Goal: Book appointment/travel/reservation

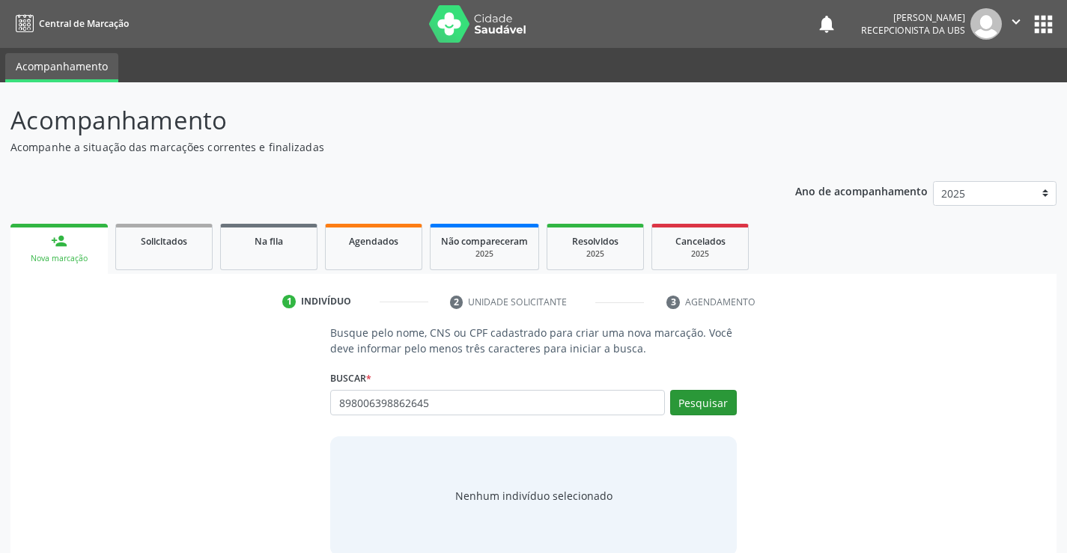
type input "898006398862645"
click at [689, 397] on button "Pesquisar" at bounding box center [703, 402] width 67 height 25
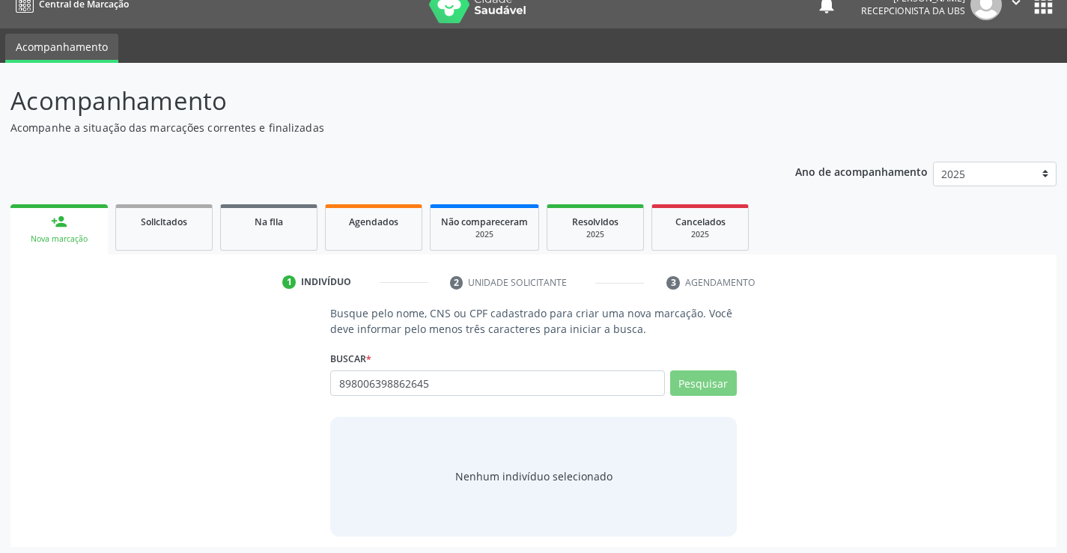
scroll to position [24, 0]
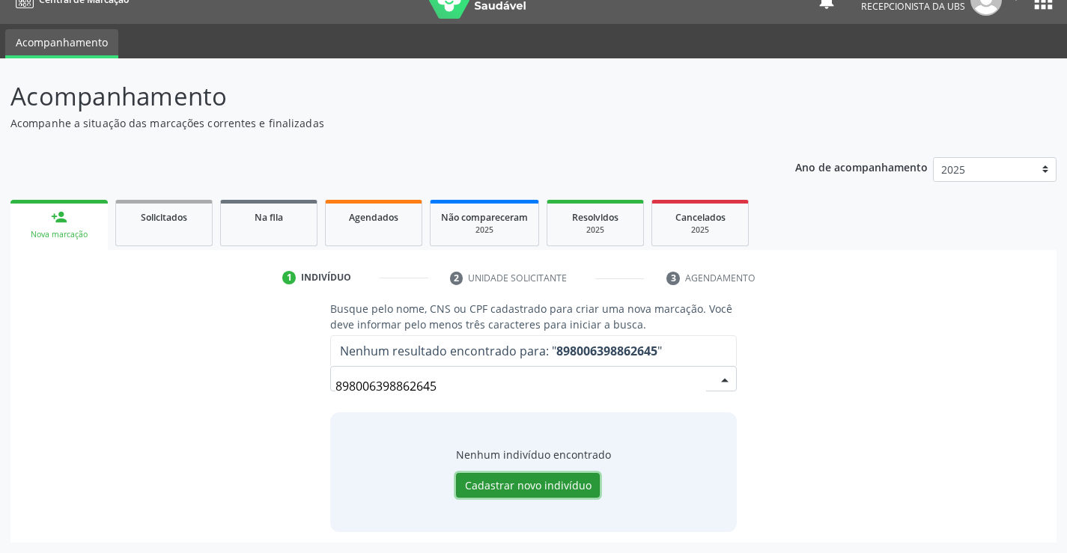
click at [561, 485] on button "Cadastrar novo indivíduo" at bounding box center [528, 485] width 144 height 25
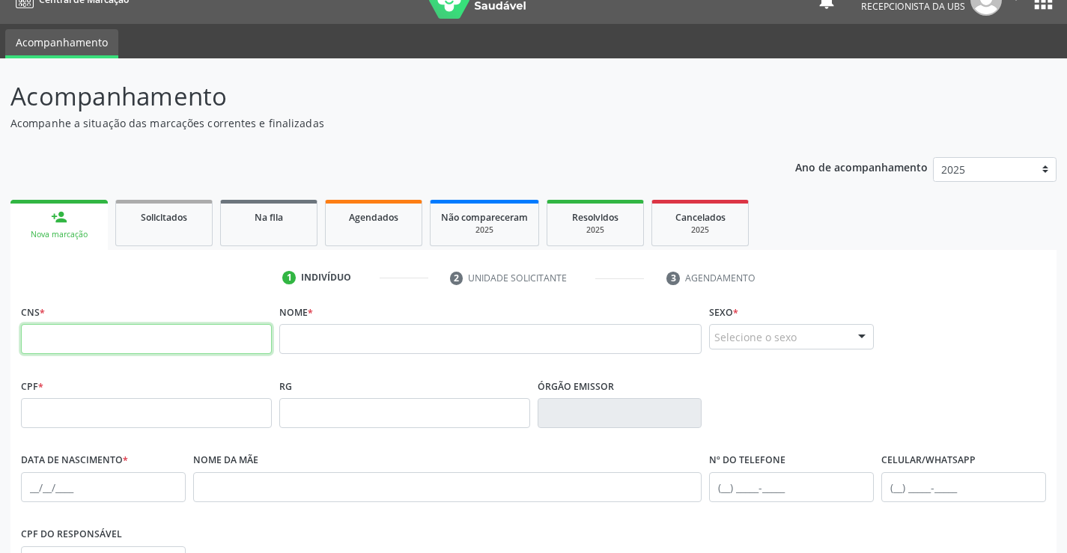
click at [138, 343] on input "text" at bounding box center [146, 339] width 251 height 30
paste input "898 0063 9886 2645"
type input "898 0063 9886 2645"
click at [200, 415] on input "text" at bounding box center [146, 413] width 251 height 30
paste input "005.812.864-64"
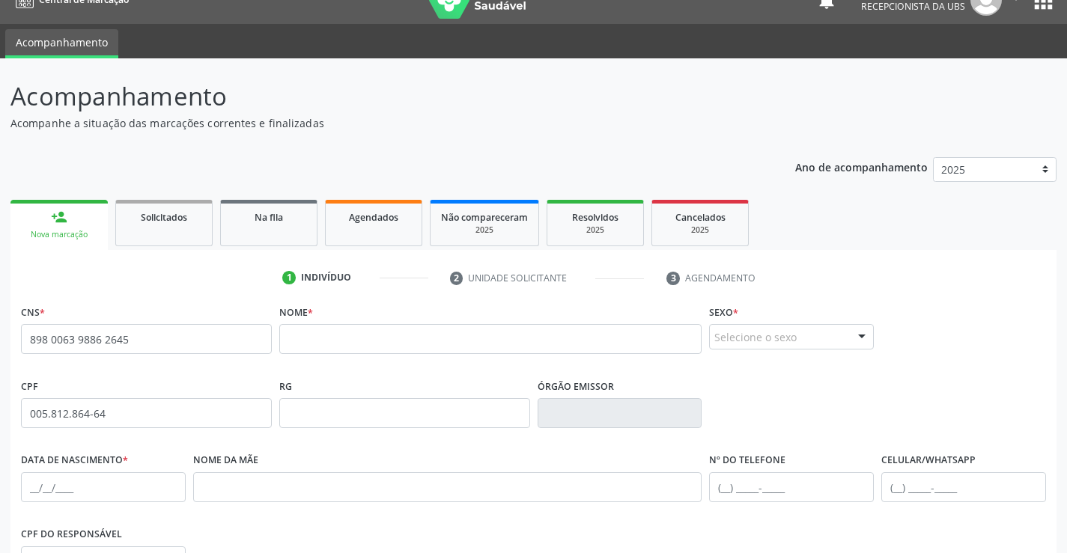
type input "005.812.864-64"
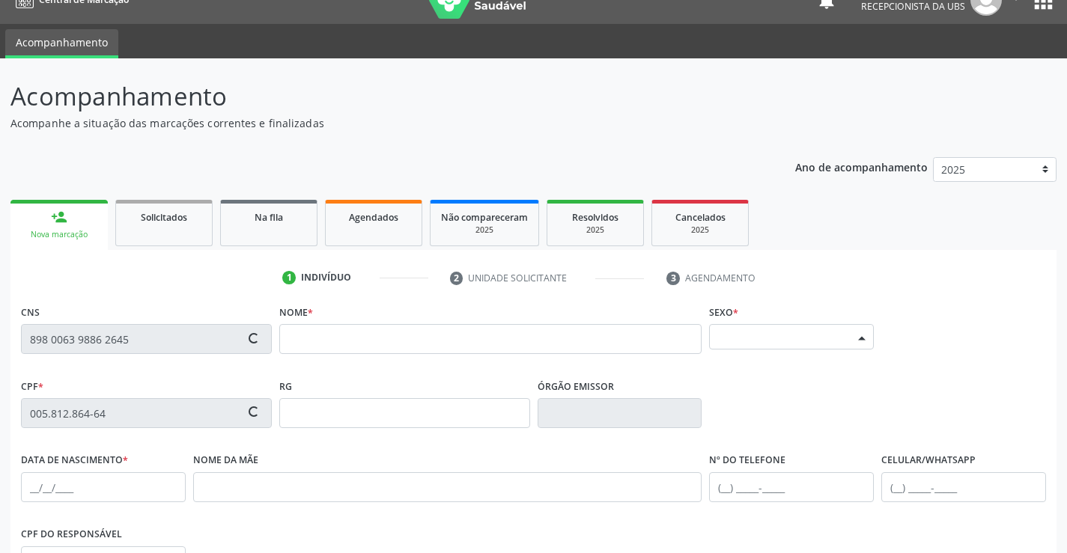
click at [780, 338] on div "Selecione o sexo" at bounding box center [791, 336] width 165 height 25
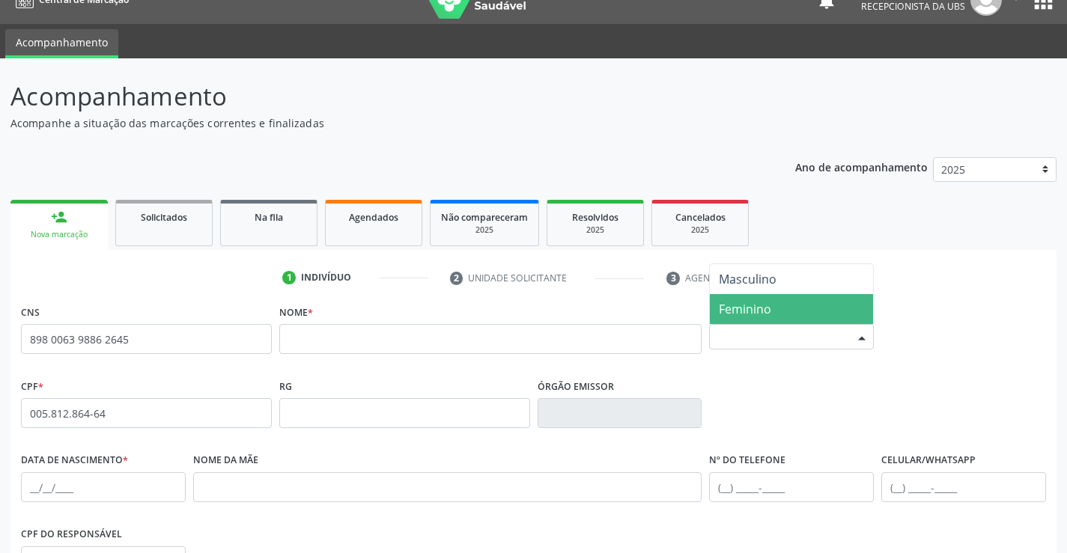
click at [767, 304] on span "Feminino" at bounding box center [745, 309] width 52 height 16
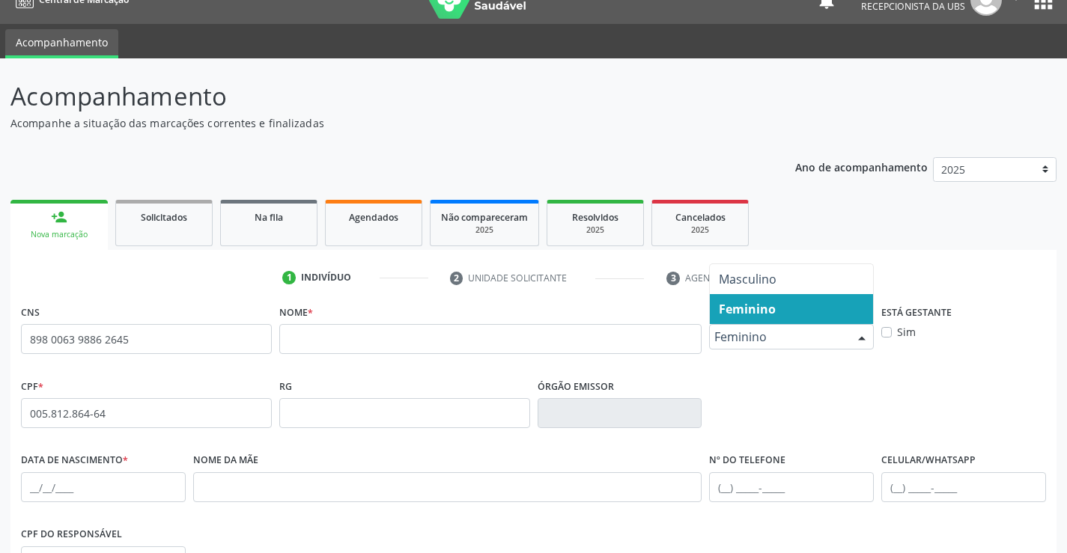
click at [782, 342] on span "Feminino" at bounding box center [778, 336] width 129 height 15
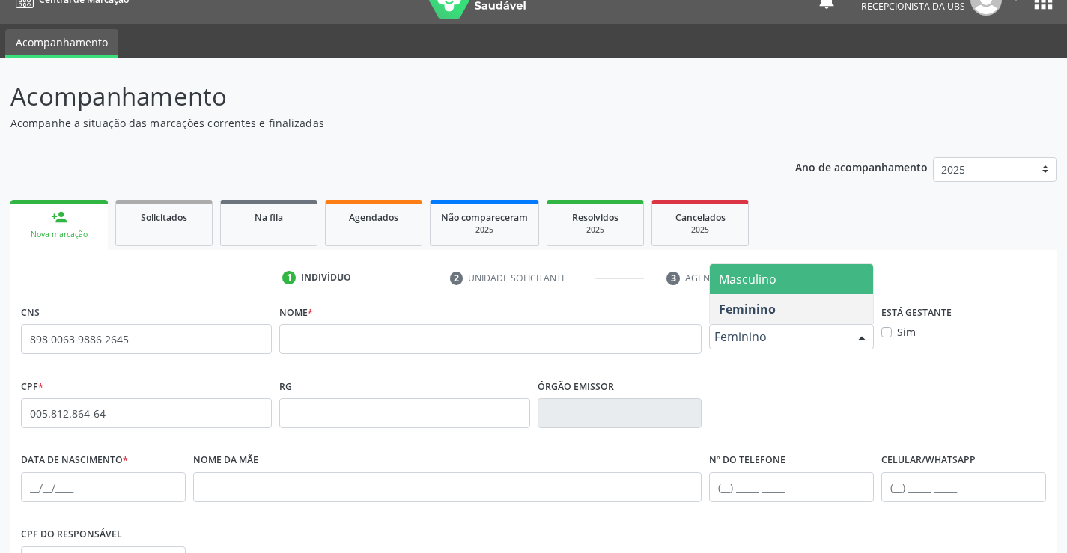
click at [781, 287] on span "Masculino" at bounding box center [791, 279] width 163 height 30
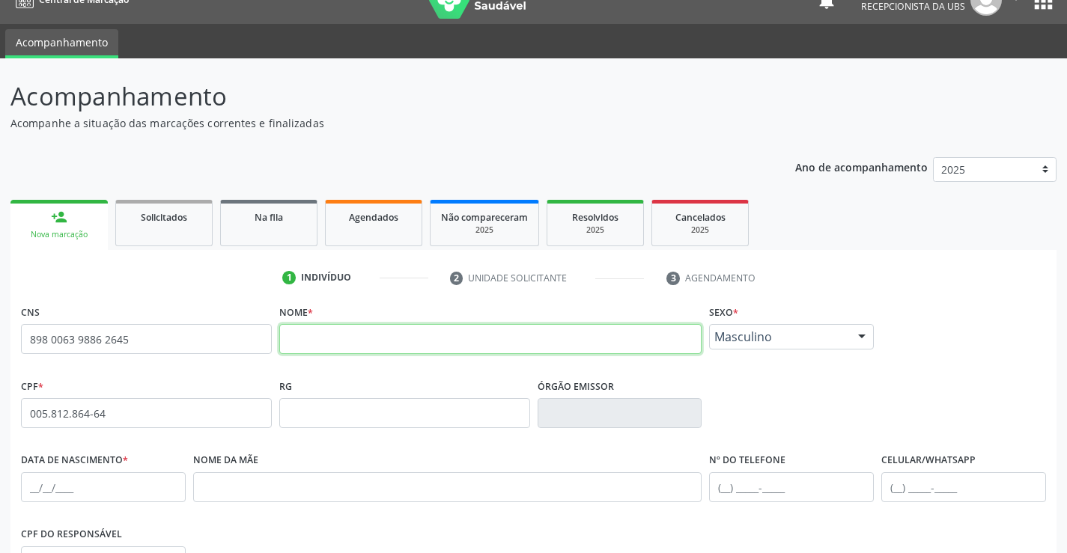
click at [467, 344] on input "text" at bounding box center [490, 339] width 423 height 30
click at [271, 374] on div "CNS 898 0063 9886 2645" at bounding box center [146, 338] width 258 height 74
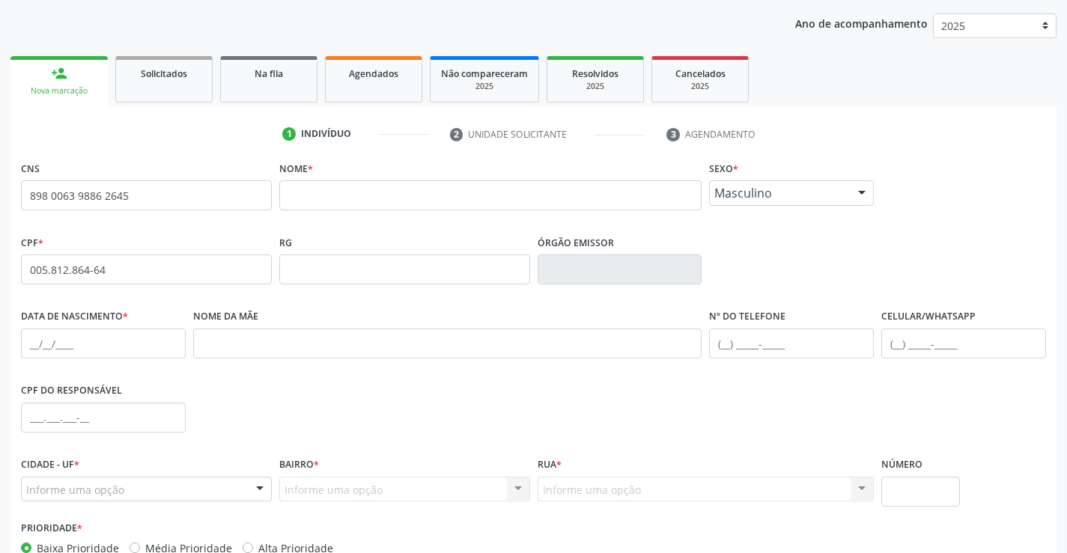
scroll to position [174, 0]
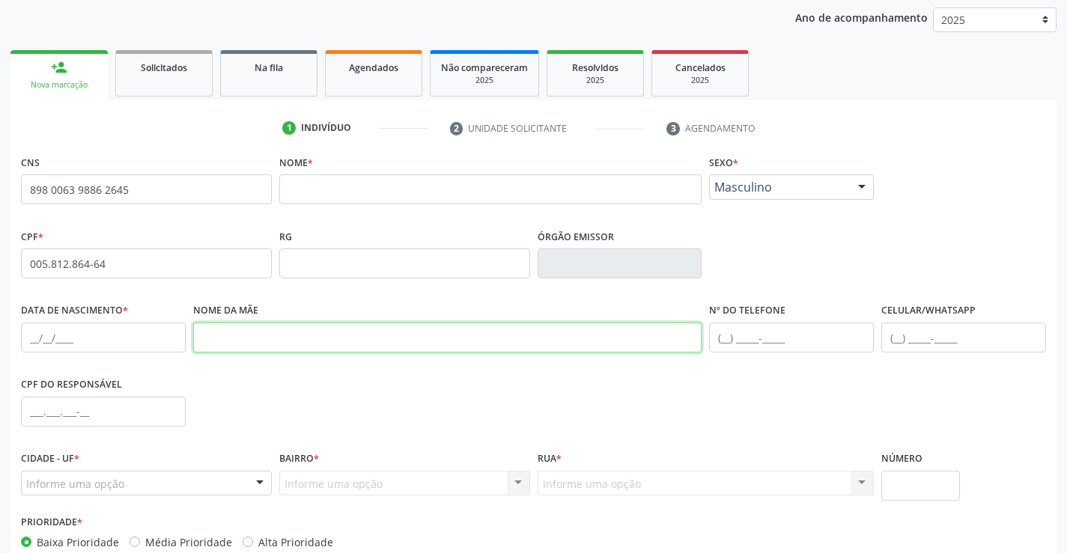
click at [298, 346] on input "text" at bounding box center [447, 338] width 509 height 30
paste input "[PERSON_NAME]"
type input "[PERSON_NAME]"
click at [99, 339] on input "text" at bounding box center [103, 338] width 165 height 30
paste input "[DATE]"
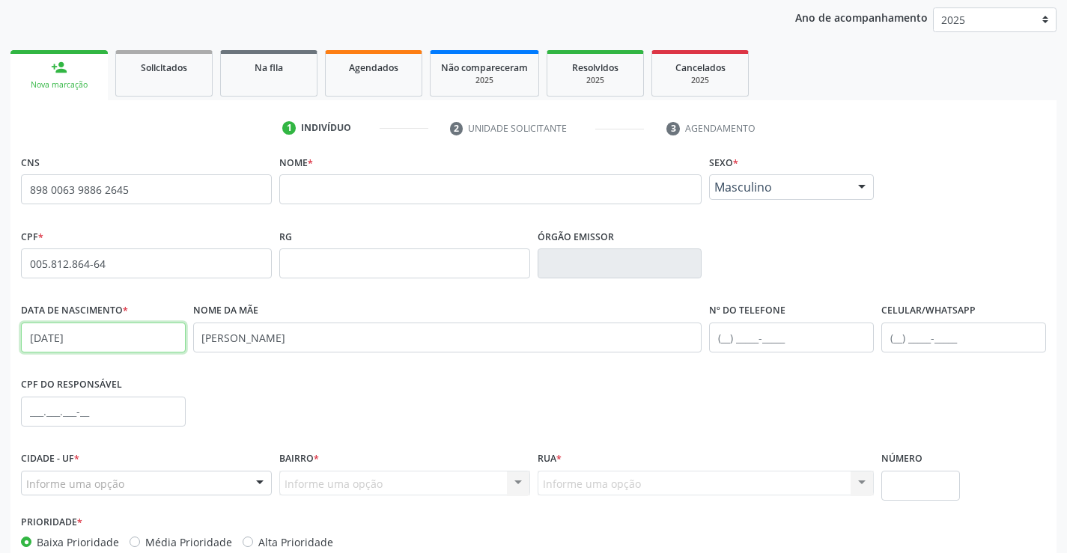
type input "[DATE]"
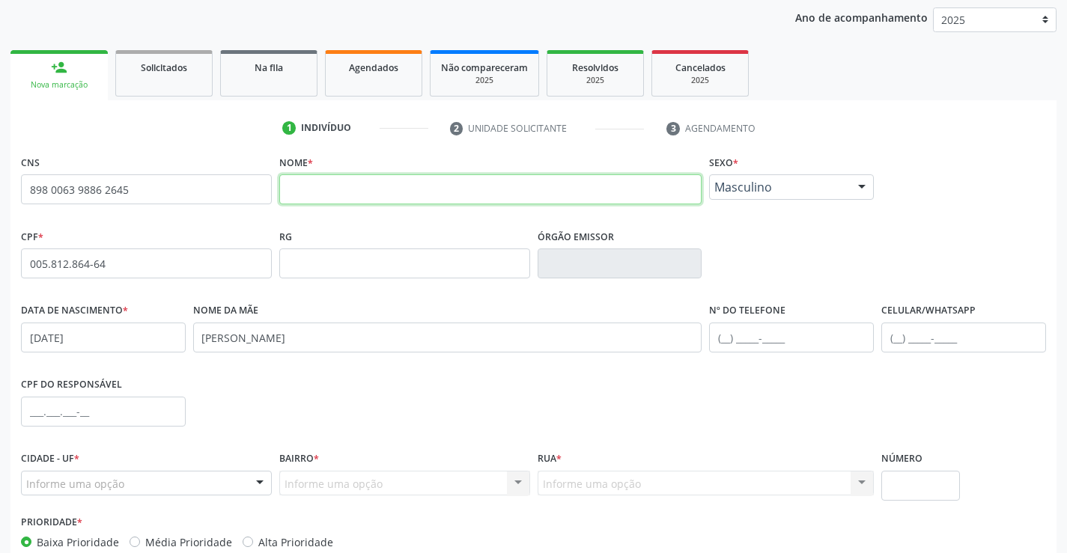
click at [371, 200] on input "text" at bounding box center [490, 189] width 423 height 30
paste input "[PERSON_NAME]"
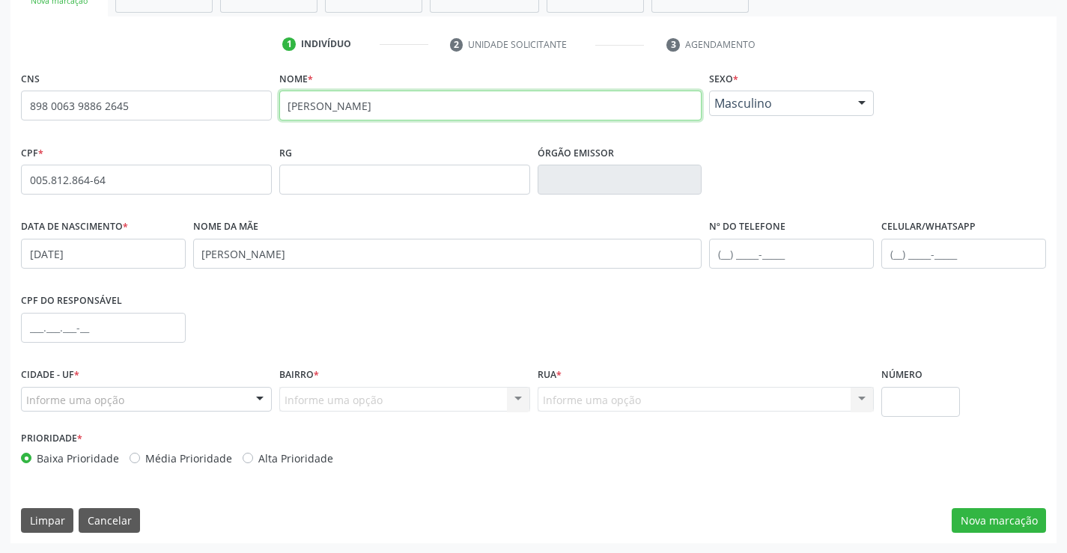
scroll to position [258, 0]
type input "[PERSON_NAME]"
click at [215, 409] on div "Informe uma opção" at bounding box center [146, 398] width 251 height 25
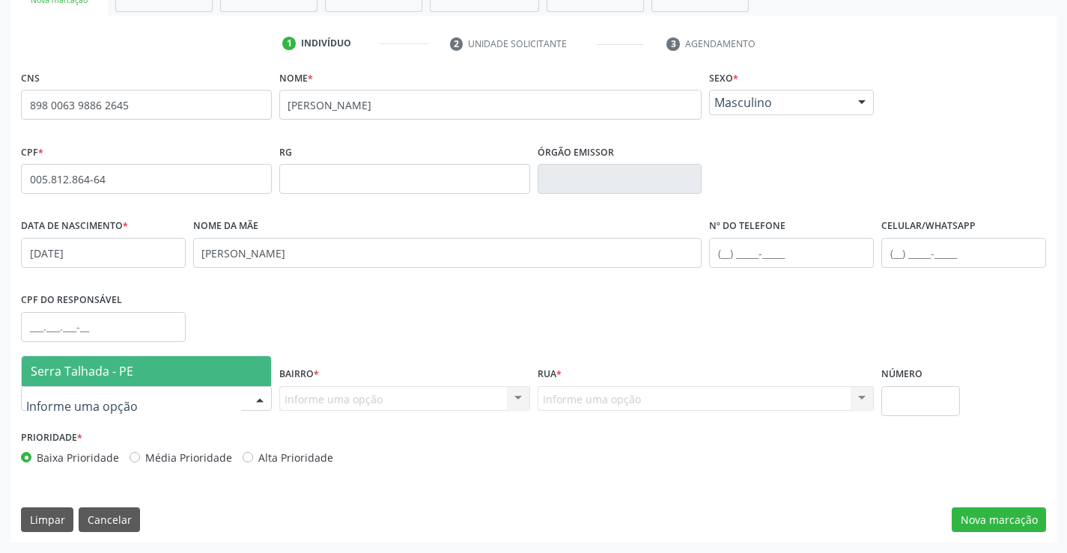
click at [205, 369] on span "Serra Talhada - PE" at bounding box center [146, 371] width 249 height 30
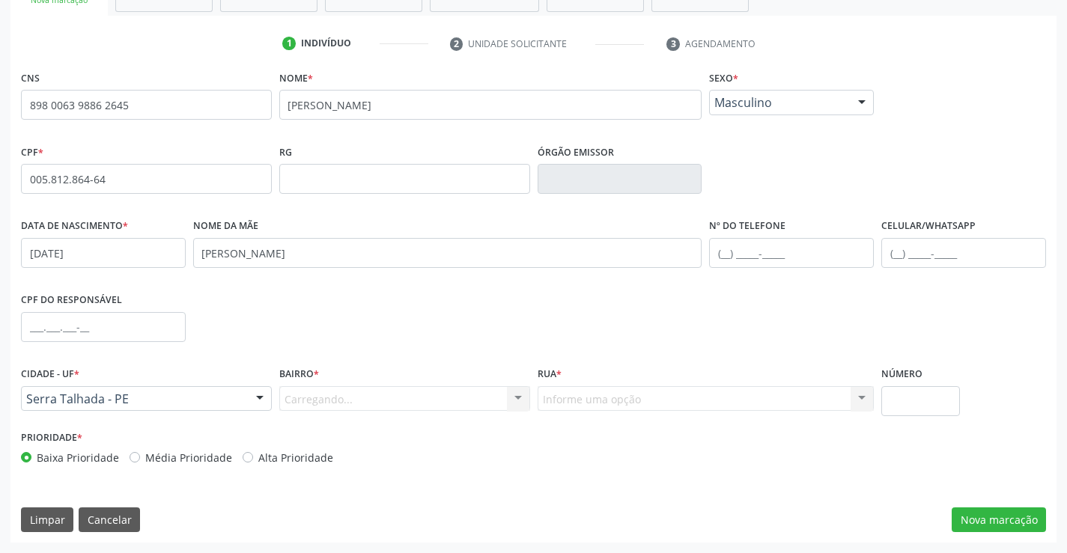
click at [351, 392] on div "Carregando... Nenhum resultado encontrado para: " " Nenhuma opção encontrada. D…" at bounding box center [404, 398] width 251 height 25
click at [357, 402] on div "Carregando... Nenhum resultado encontrado para: " " Nenhuma opção encontrada. D…" at bounding box center [404, 398] width 251 height 25
click at [490, 394] on div "Informe uma opção" at bounding box center [404, 398] width 251 height 25
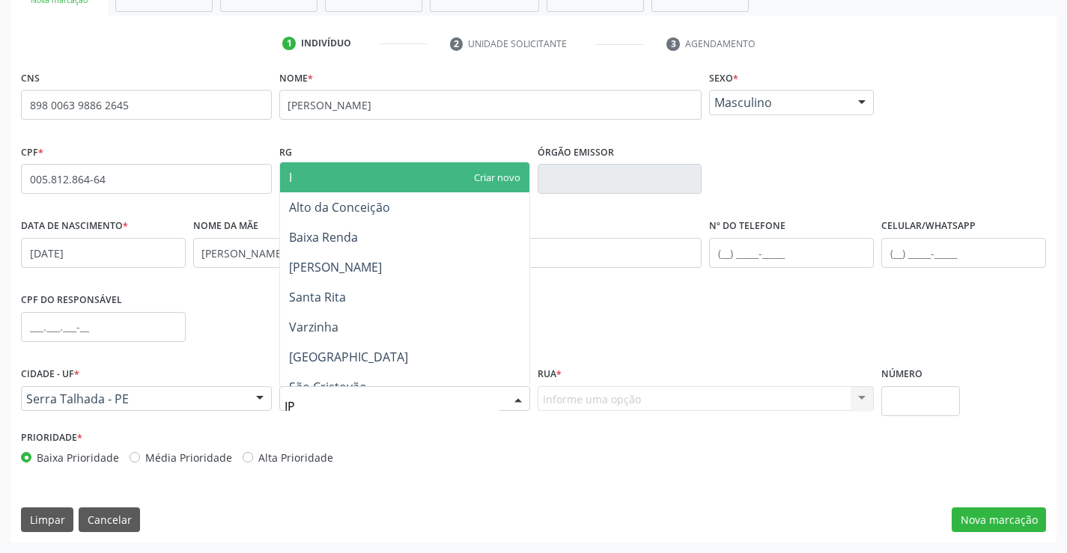
type input "IPS"
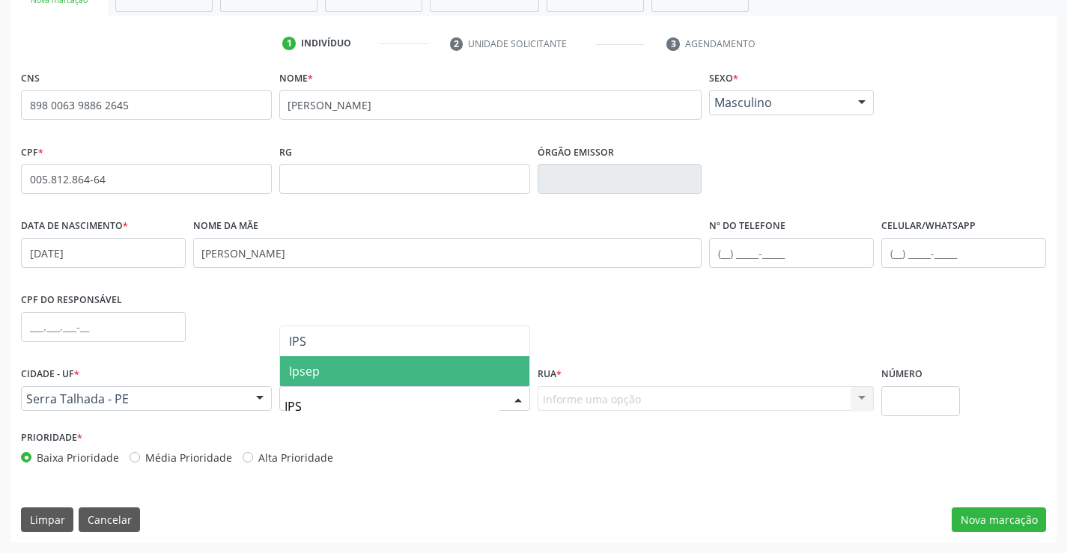
click at [458, 375] on span "Ipsep" at bounding box center [404, 371] width 249 height 30
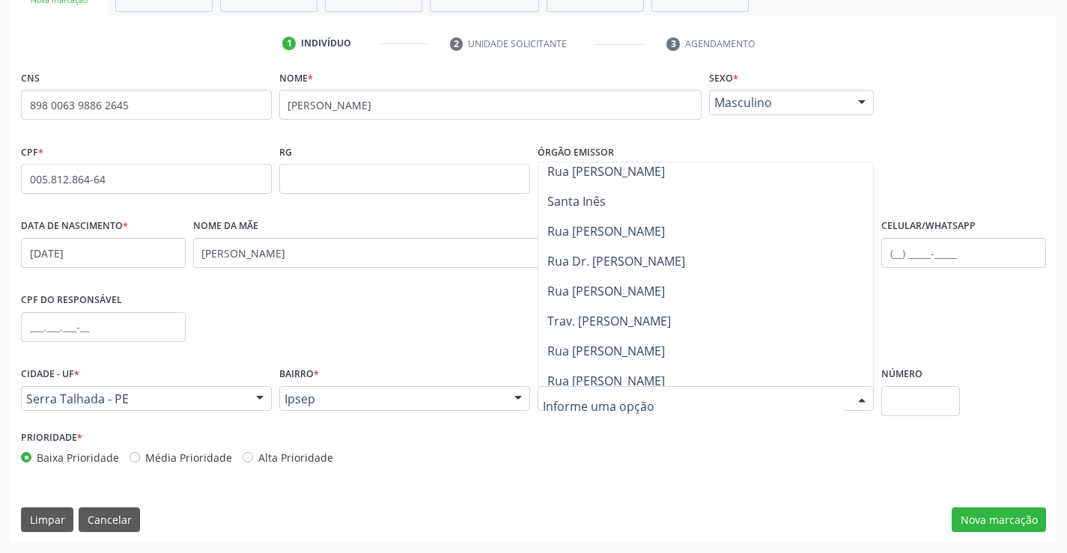
scroll to position [225, 0]
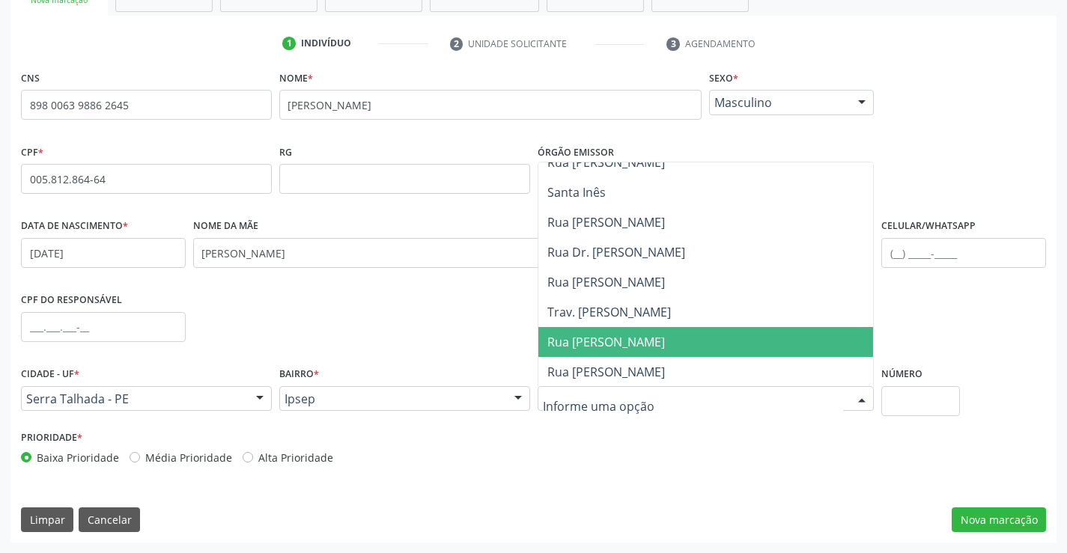
click at [659, 348] on span "Rua [PERSON_NAME]" at bounding box center [606, 342] width 118 height 16
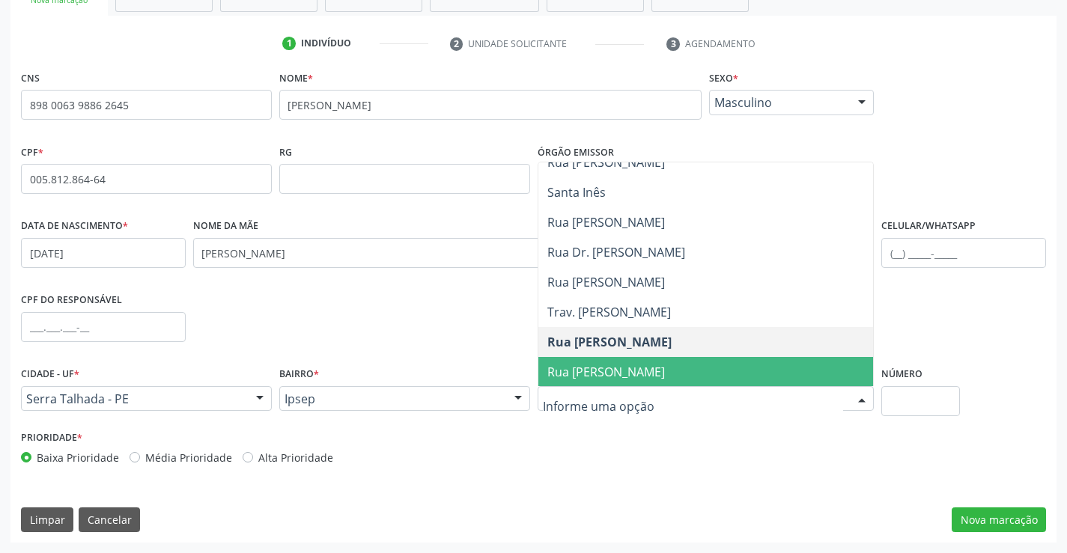
click at [736, 368] on span "Rua [PERSON_NAME]" at bounding box center [705, 372] width 335 height 30
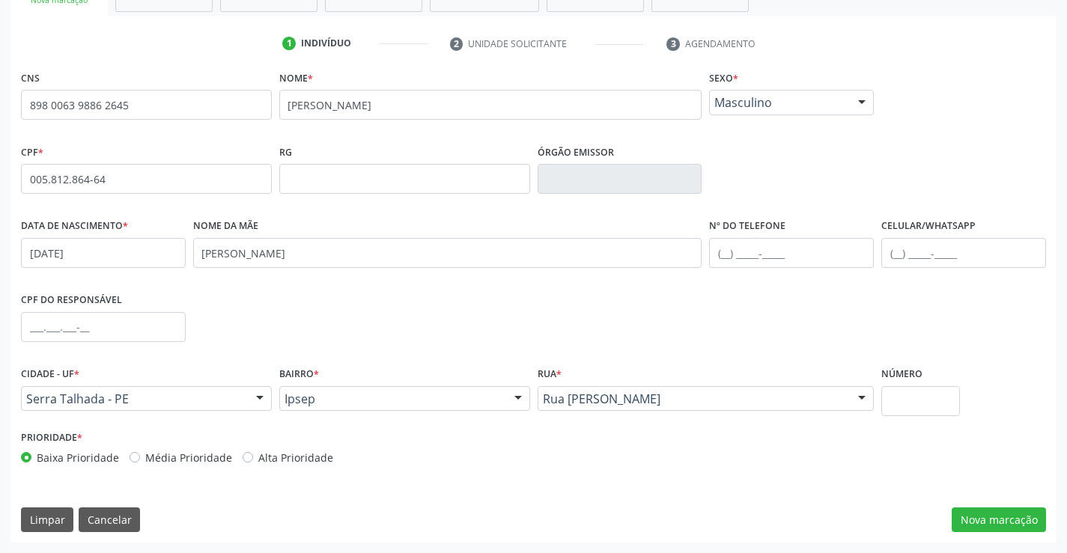
click at [979, 499] on div "CNS 898 0063 9886 2645 Nome * [PERSON_NAME] * Masculino Masculino Feminino Nenh…" at bounding box center [533, 305] width 1046 height 476
click at [987, 511] on button "Nova marcação" at bounding box center [998, 520] width 94 height 25
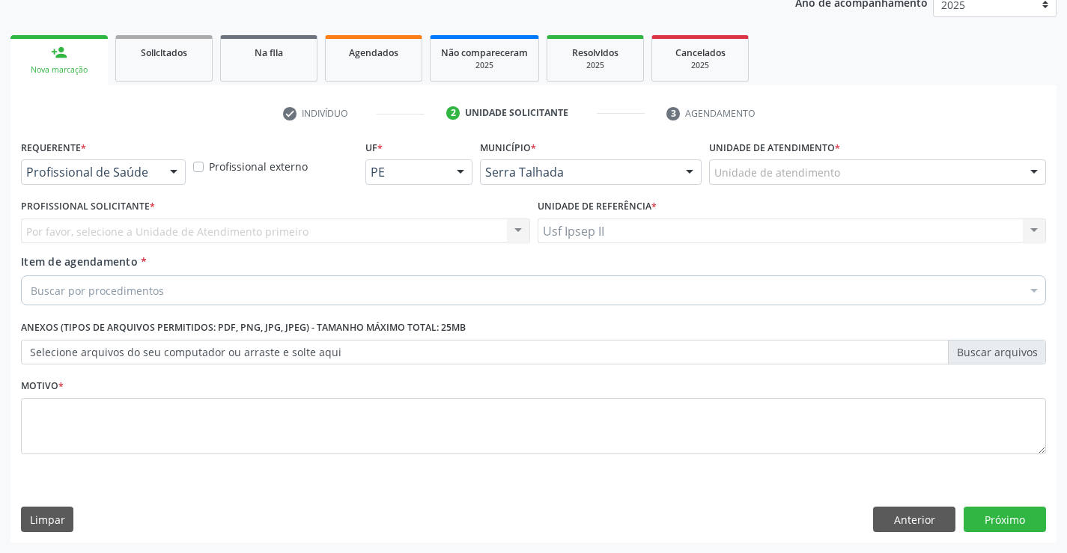
scroll to position [189, 0]
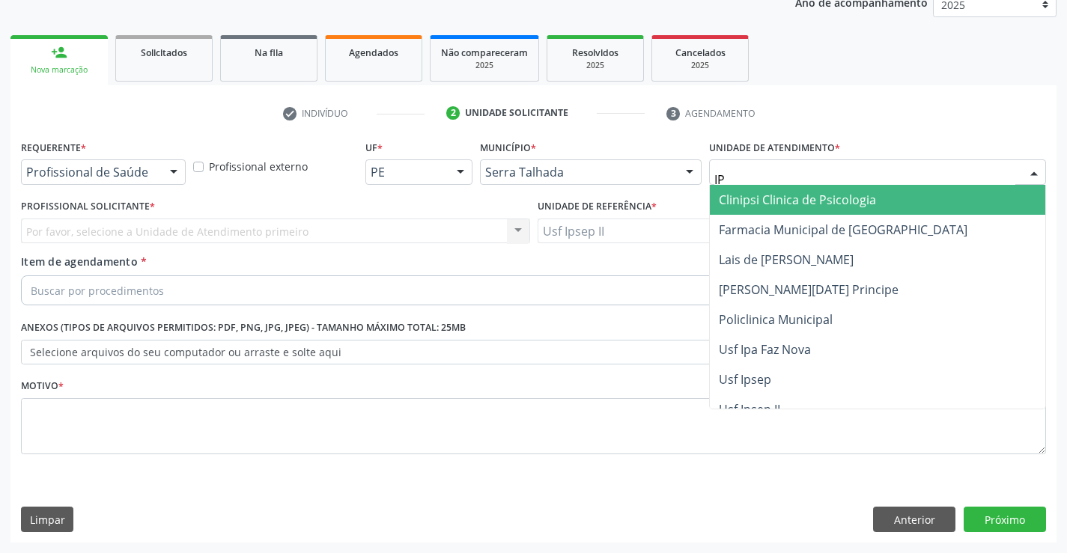
type input "IPS"
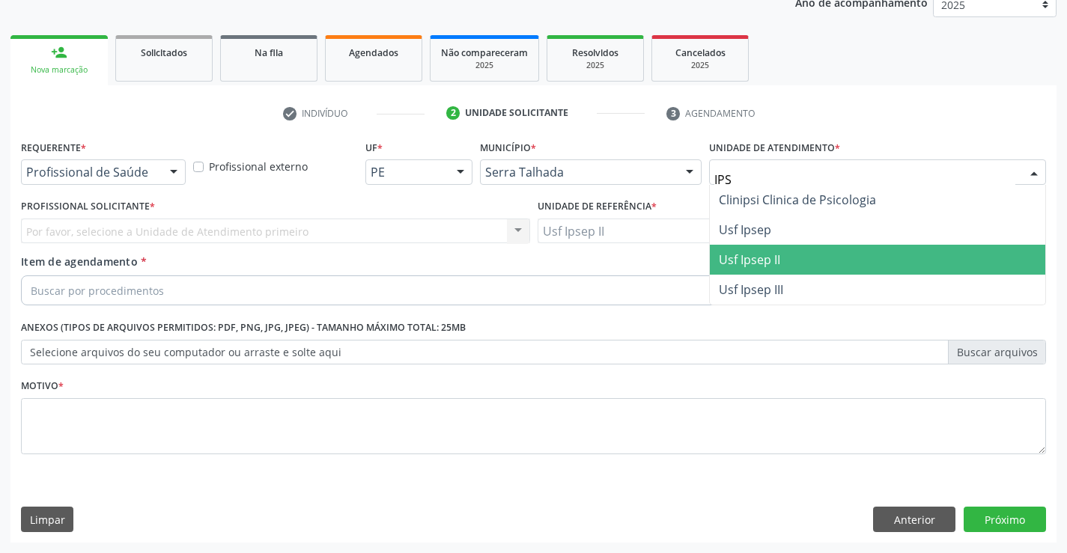
click at [741, 256] on span "Usf Ipsep II" at bounding box center [749, 260] width 61 height 16
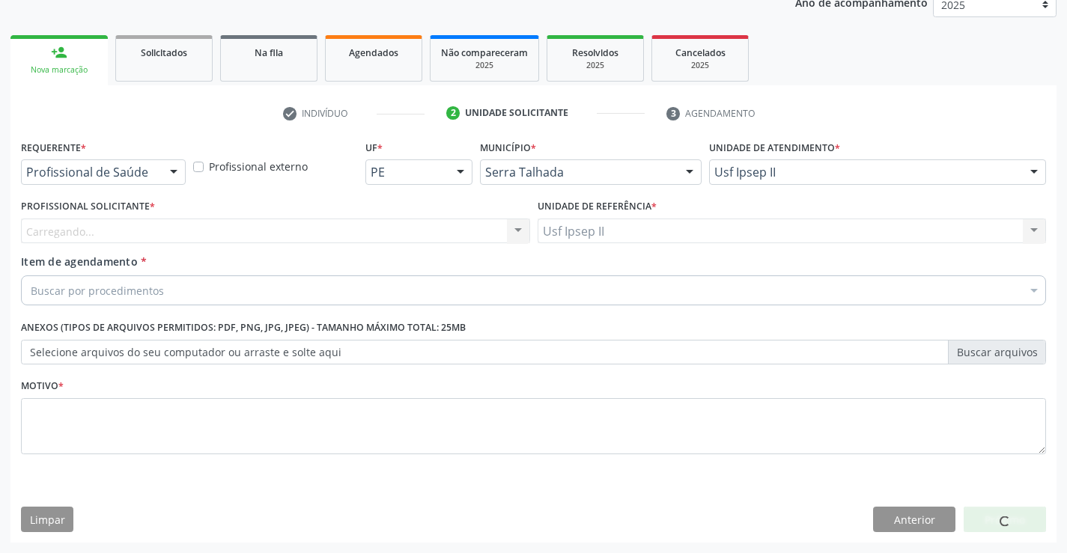
click at [344, 226] on div "Carregando... Nenhum resultado encontrado para: " " Não há nenhuma opção para s…" at bounding box center [275, 231] width 509 height 25
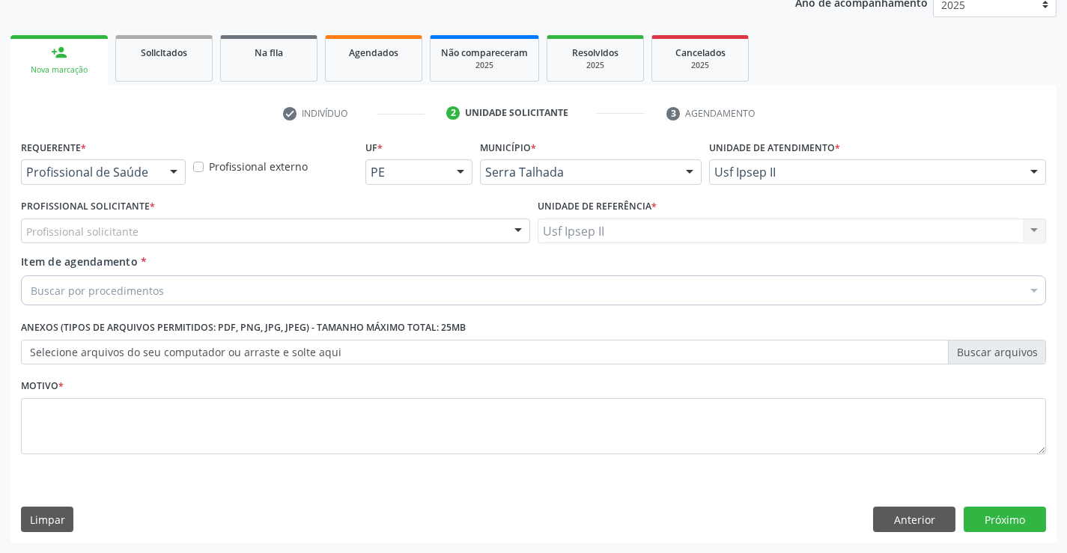
click at [344, 226] on div "Profissional solicitante" at bounding box center [275, 231] width 509 height 25
click at [344, 228] on input "PEDIATRA" at bounding box center [262, 239] width 473 height 30
type input "N"
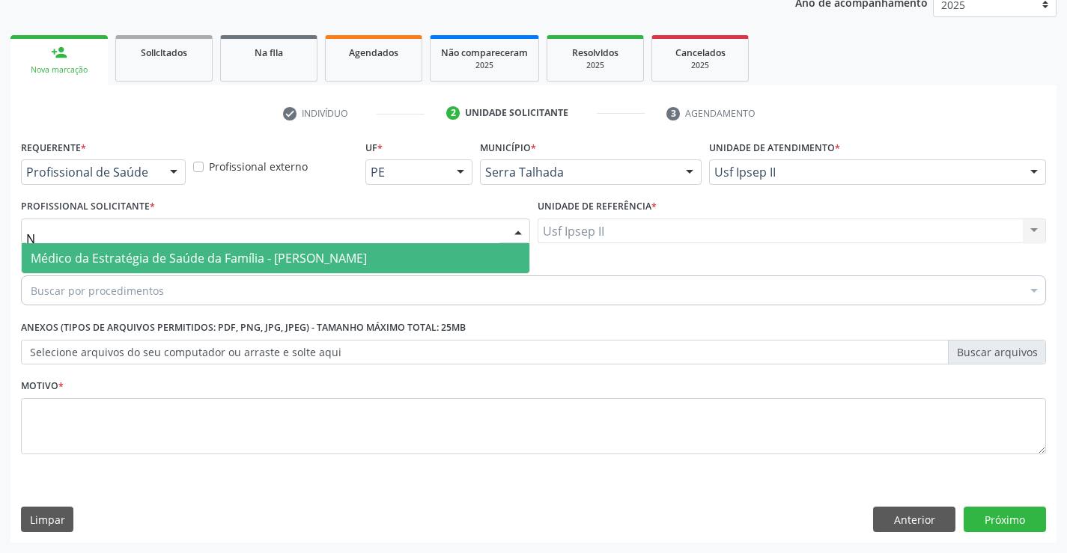
click at [287, 274] on div "Médico da Estratégia de Saúde da Família - [PERSON_NAME] Nenhum resultado encon…" at bounding box center [275, 258] width 509 height 31
click at [296, 261] on span "Médico da Estratégia de Saúde da Família - [PERSON_NAME]" at bounding box center [199, 258] width 336 height 16
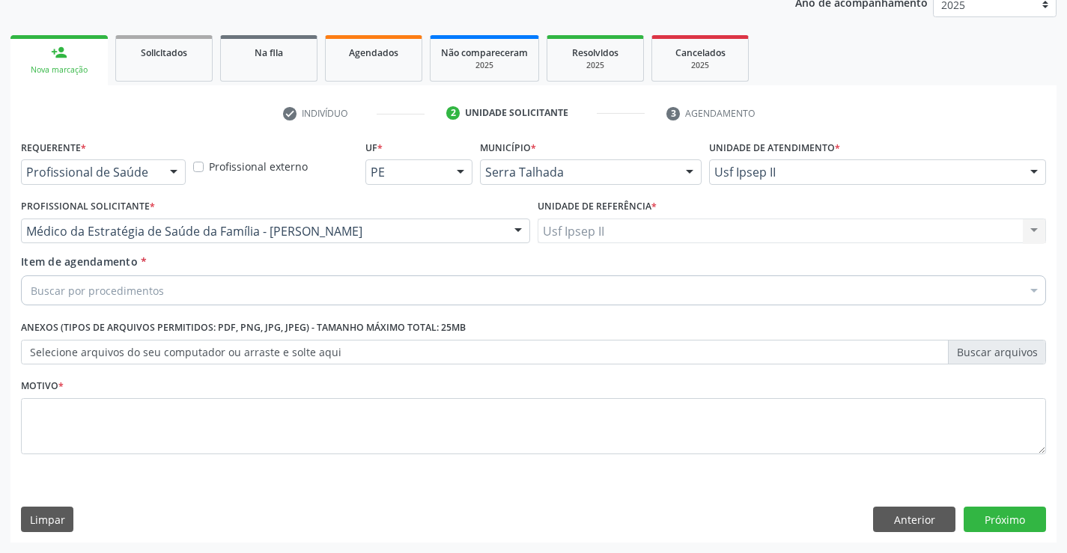
click at [270, 296] on div "Buscar por procedimentos" at bounding box center [533, 290] width 1025 height 30
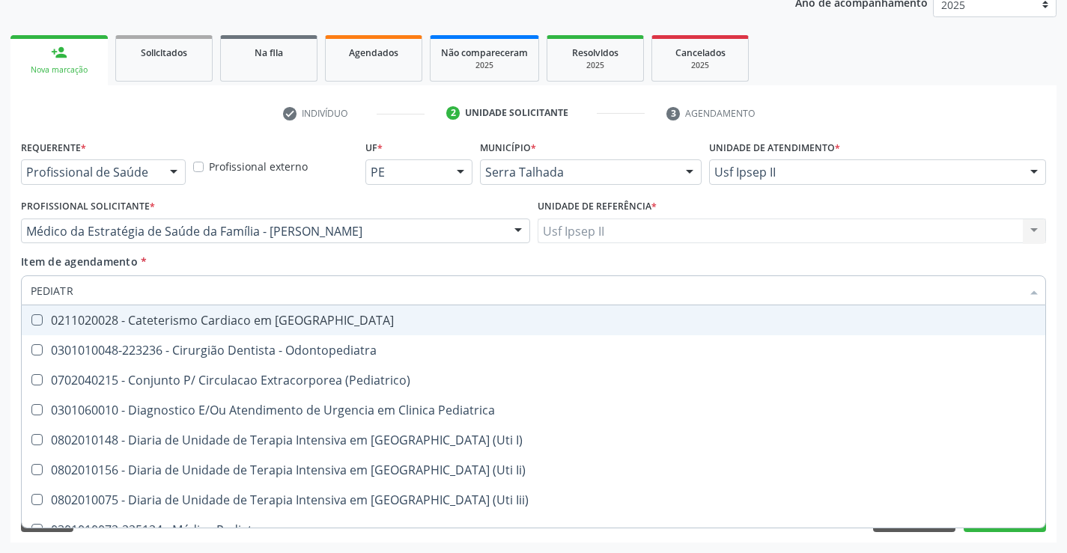
type input "PEDIATRA"
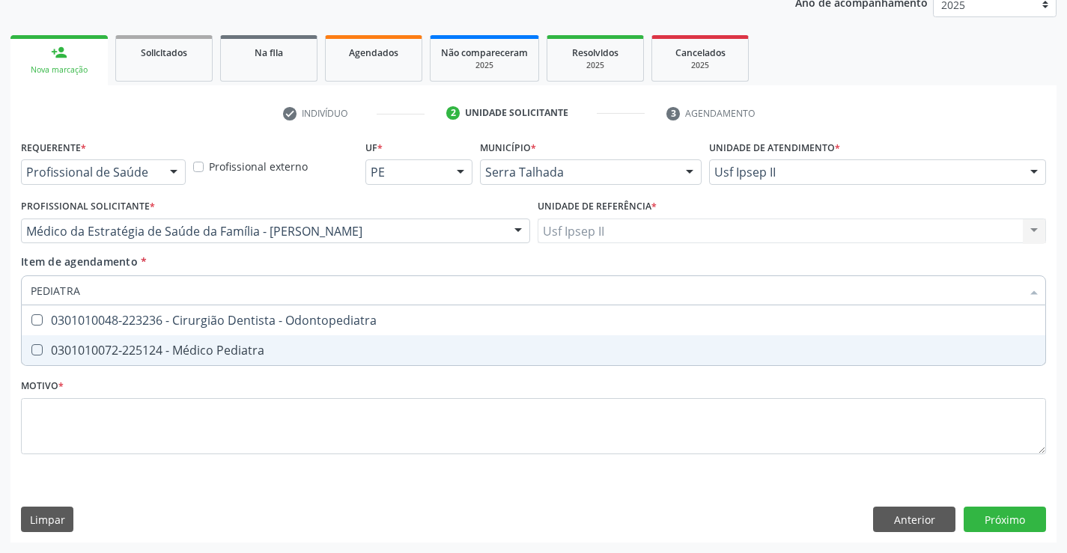
click at [266, 338] on span "0301010072-225124 - Médico Pediatra" at bounding box center [533, 350] width 1023 height 30
checkbox Pediatra "true"
click at [216, 430] on div "Requerente * Profissional de Saúde Profissional de Saúde Paciente Nenhum result…" at bounding box center [533, 305] width 1025 height 339
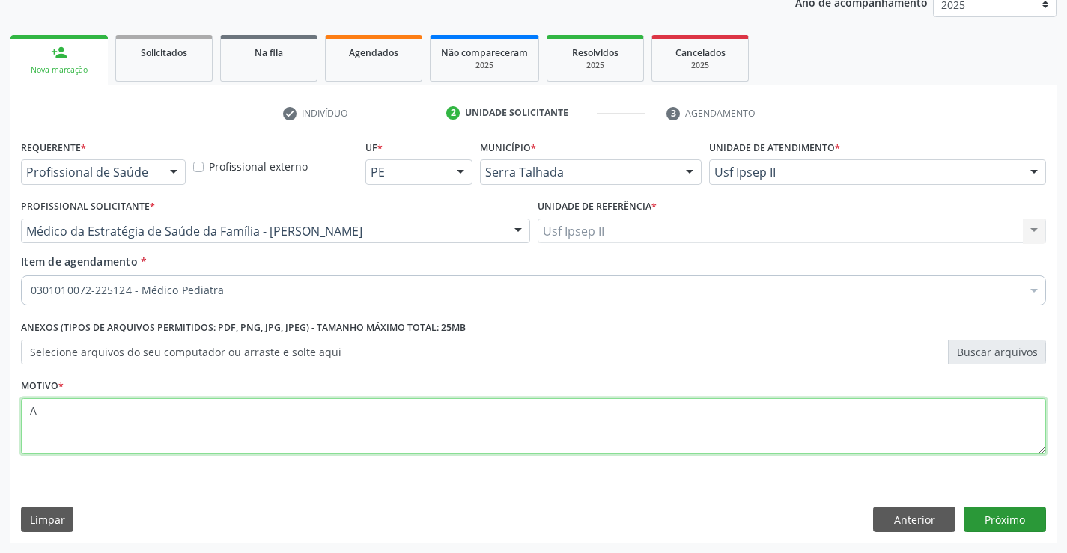
type textarea "A"
click at [999, 532] on button "Próximo" at bounding box center [1004, 519] width 82 height 25
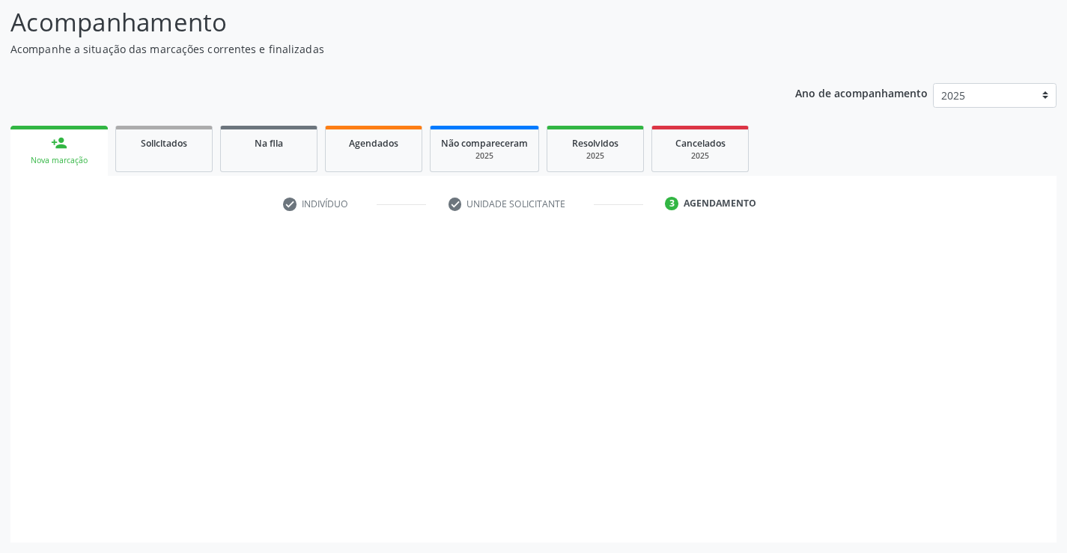
scroll to position [98, 0]
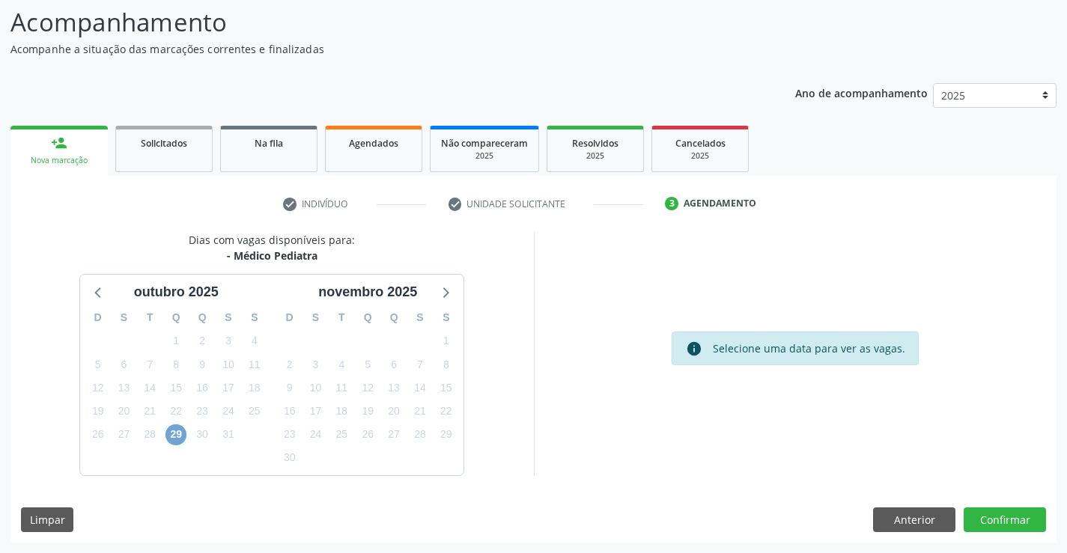
click at [171, 433] on span "29" at bounding box center [175, 434] width 21 height 21
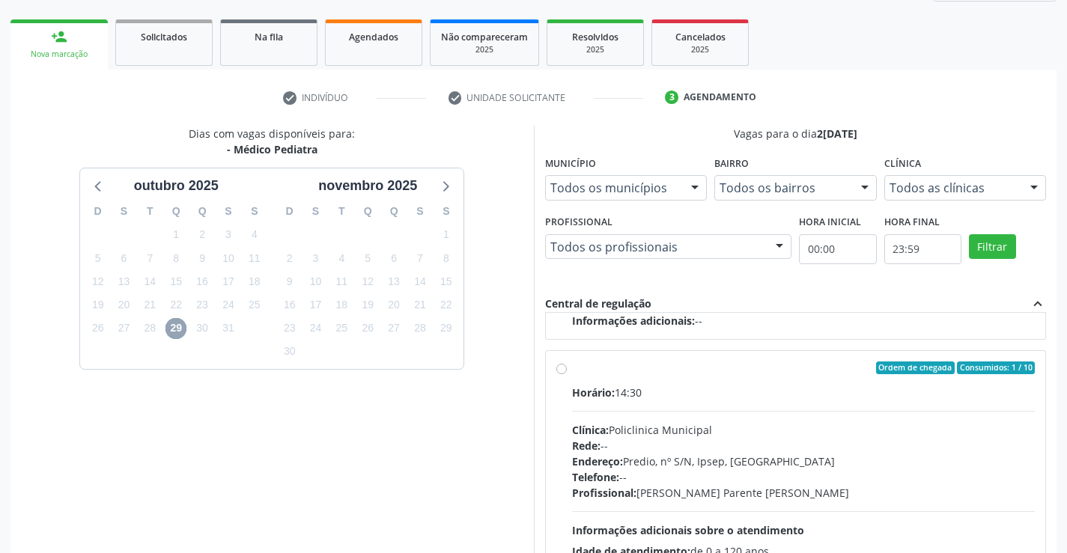
scroll to position [192, 0]
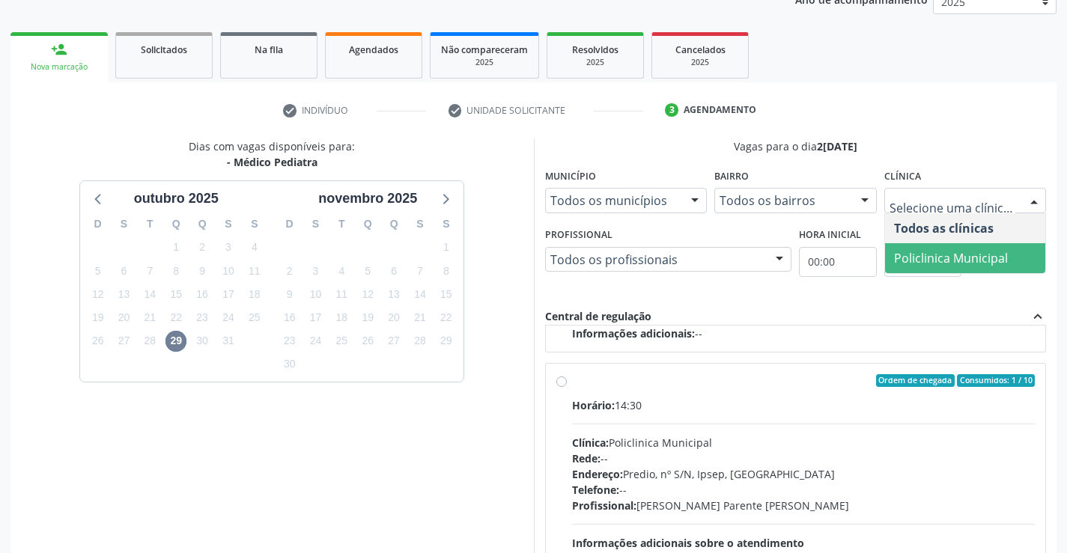
click at [952, 244] on span "Policlinica Municipal" at bounding box center [965, 258] width 161 height 30
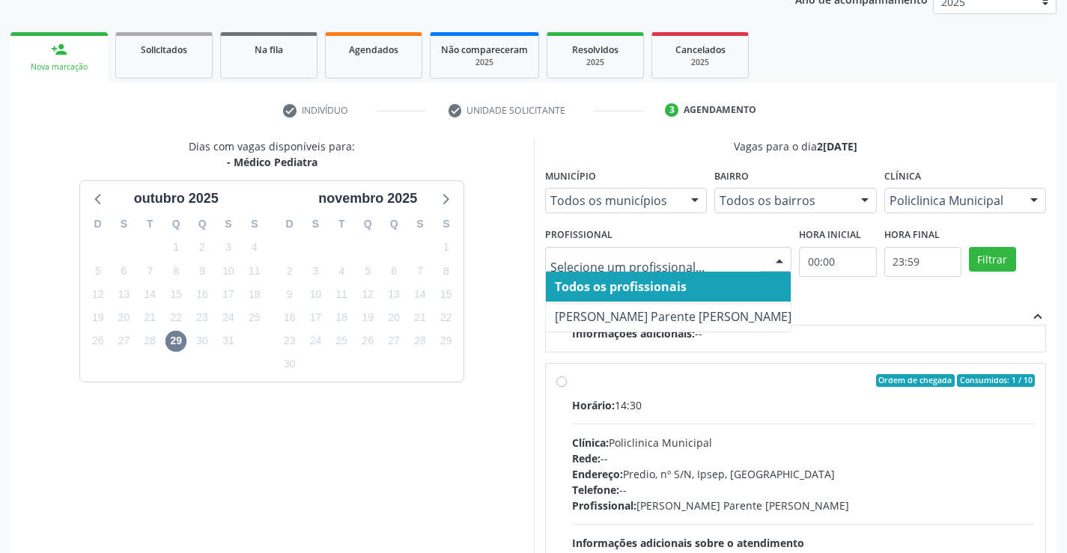
click at [771, 247] on div "Todos os profissionais [PERSON_NAME] Parente [PERSON_NAME] resultado encontrado…" at bounding box center [668, 259] width 247 height 25
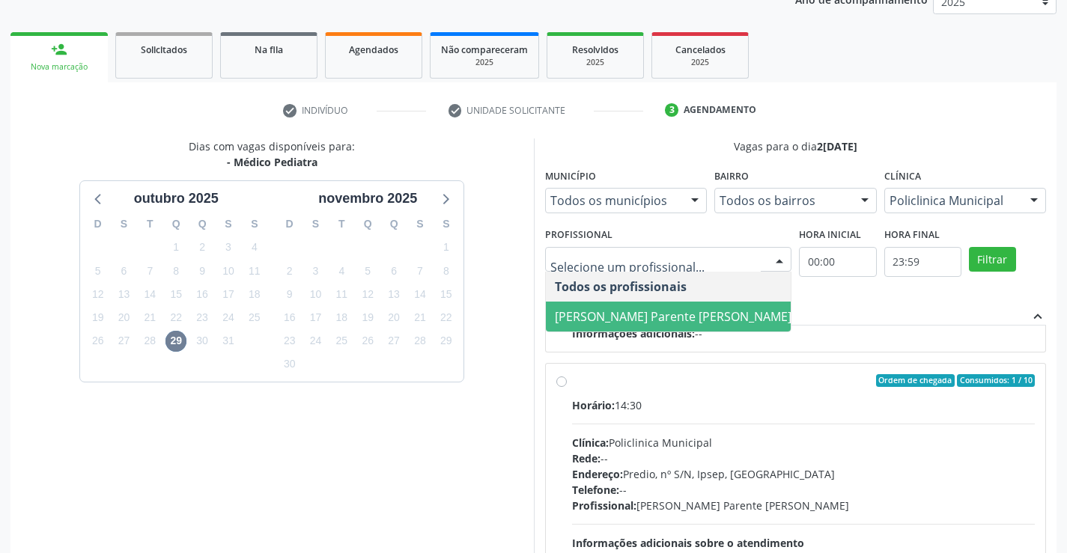
click at [674, 308] on span "[PERSON_NAME] Parente [PERSON_NAME]" at bounding box center [673, 316] width 237 height 16
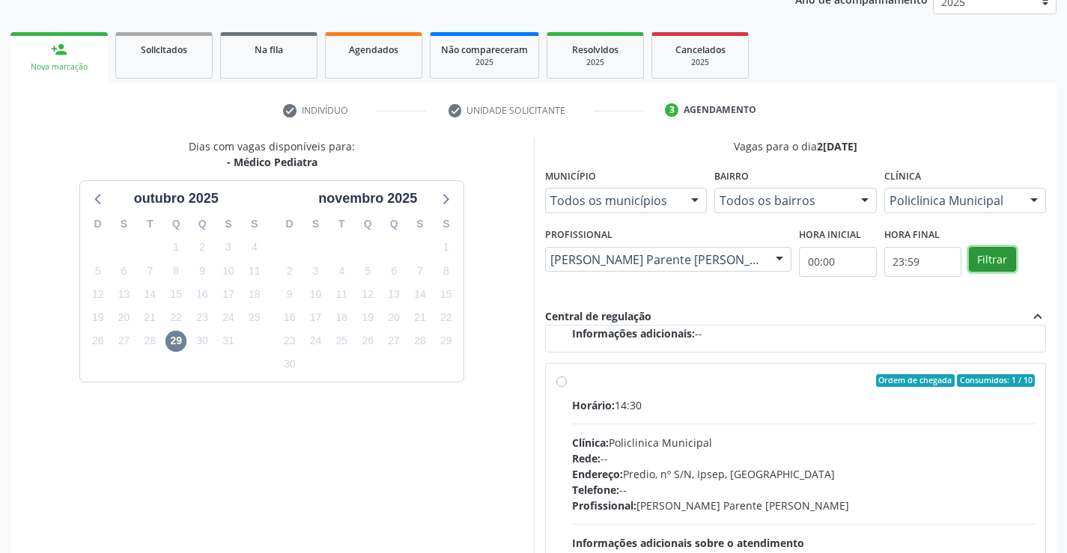
click at [982, 254] on button "Filtrar" at bounding box center [992, 259] width 47 height 25
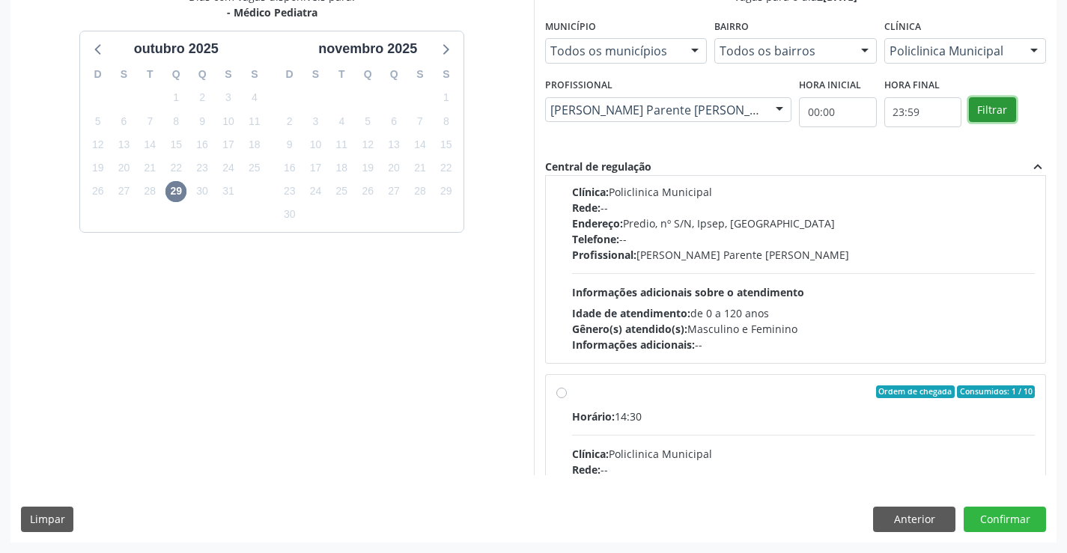
scroll to position [0, 0]
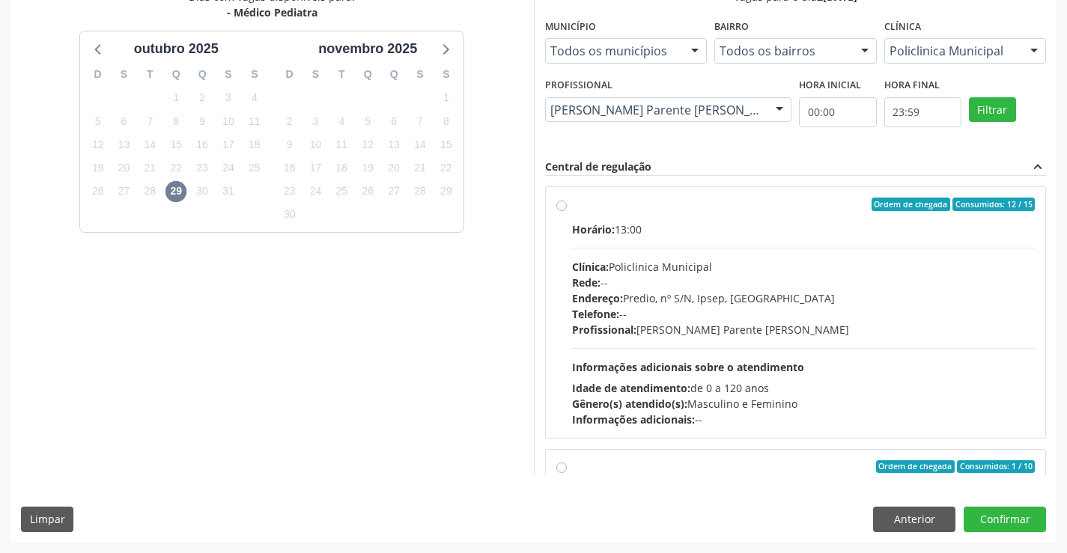
click at [673, 284] on div "Rede: --" at bounding box center [803, 283] width 463 height 16
click at [567, 211] on input "Ordem de chegada Consumidos: 12 / 15 Horário: 13:00 Clínica: Policlinica Munici…" at bounding box center [561, 204] width 10 height 13
radio input "true"
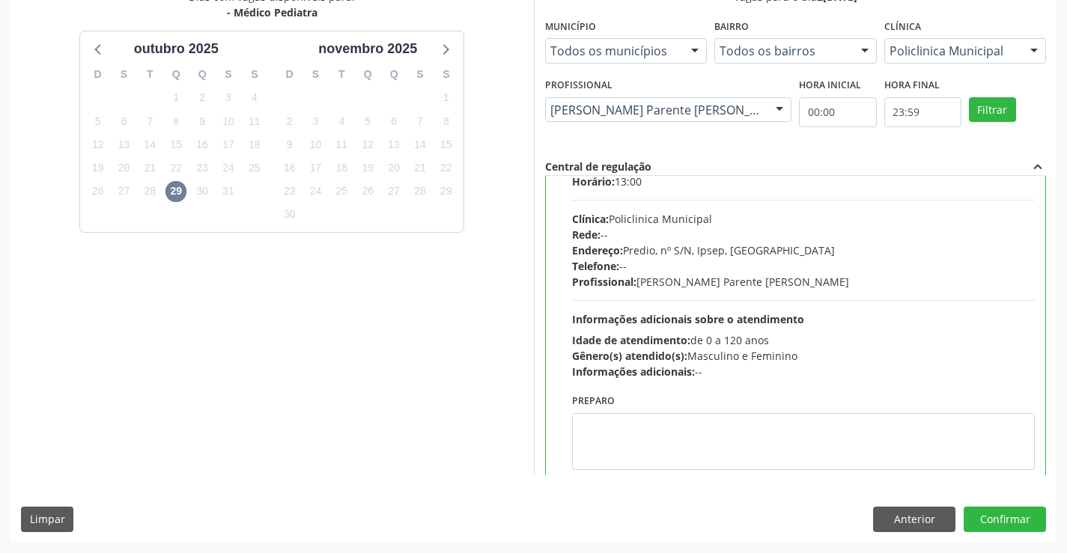
scroll to position [75, 0]
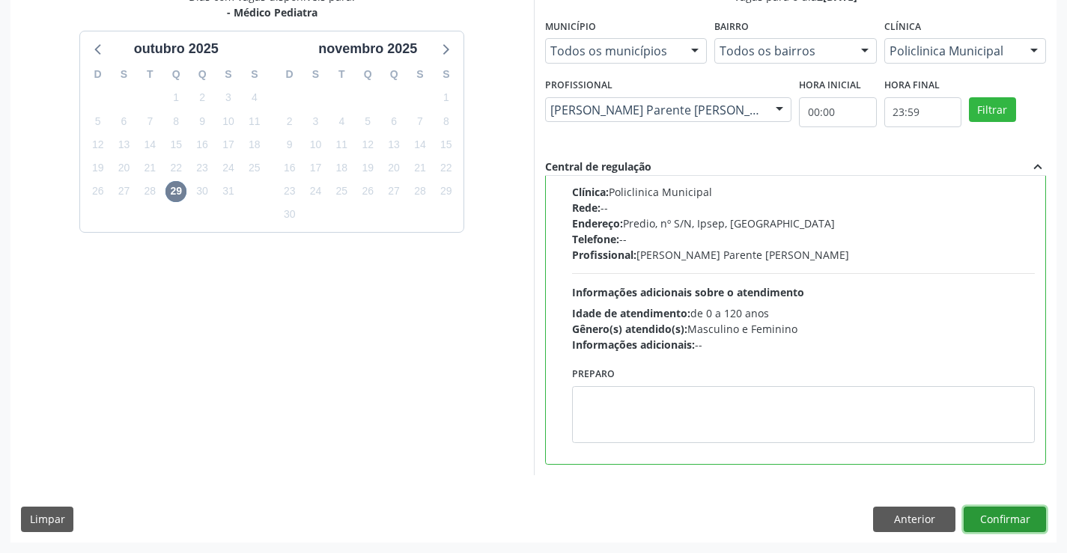
click at [997, 520] on button "Confirmar" at bounding box center [1004, 519] width 82 height 25
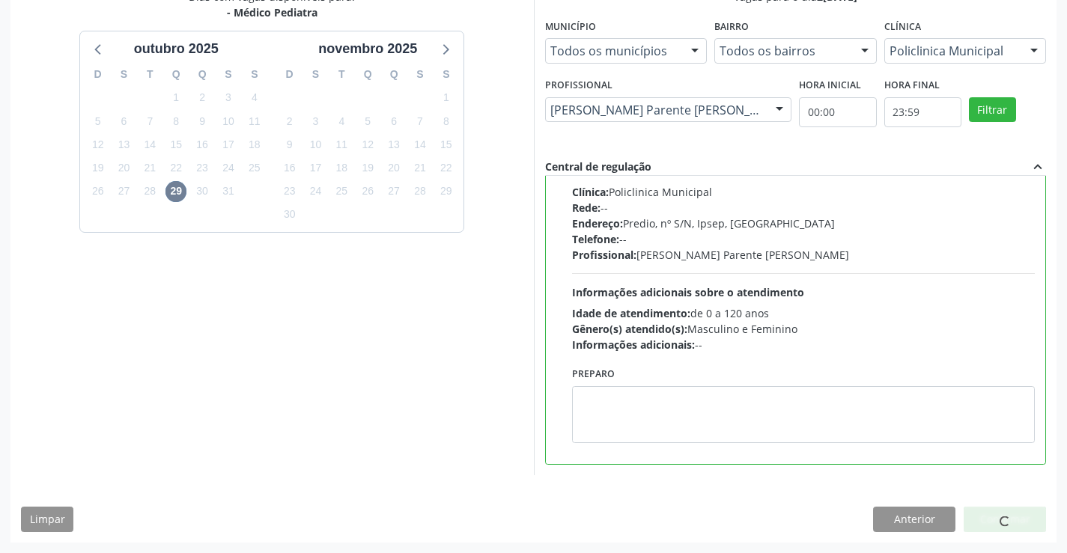
scroll to position [0, 0]
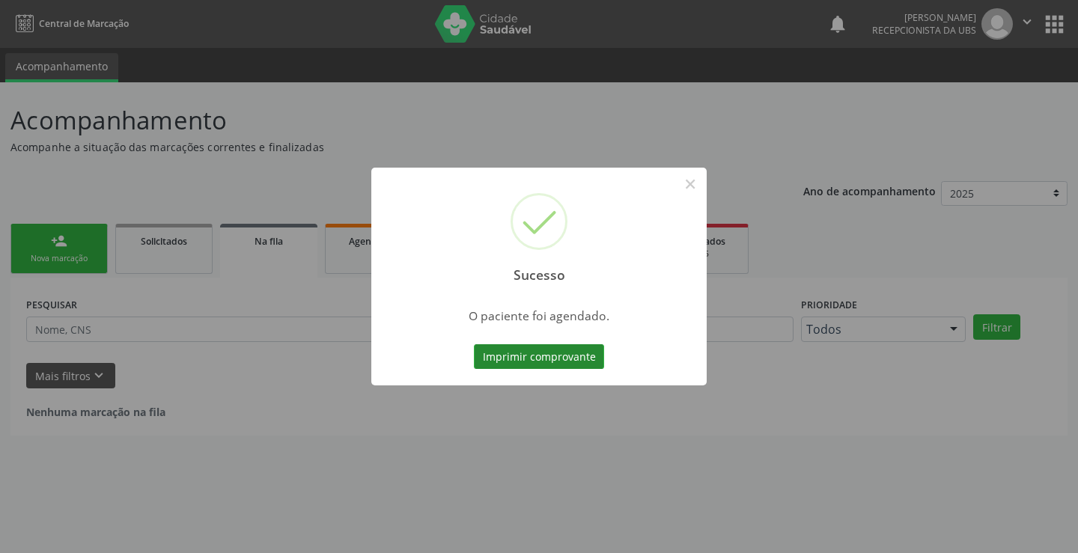
click at [521, 367] on button "Imprimir comprovante" at bounding box center [539, 356] width 130 height 25
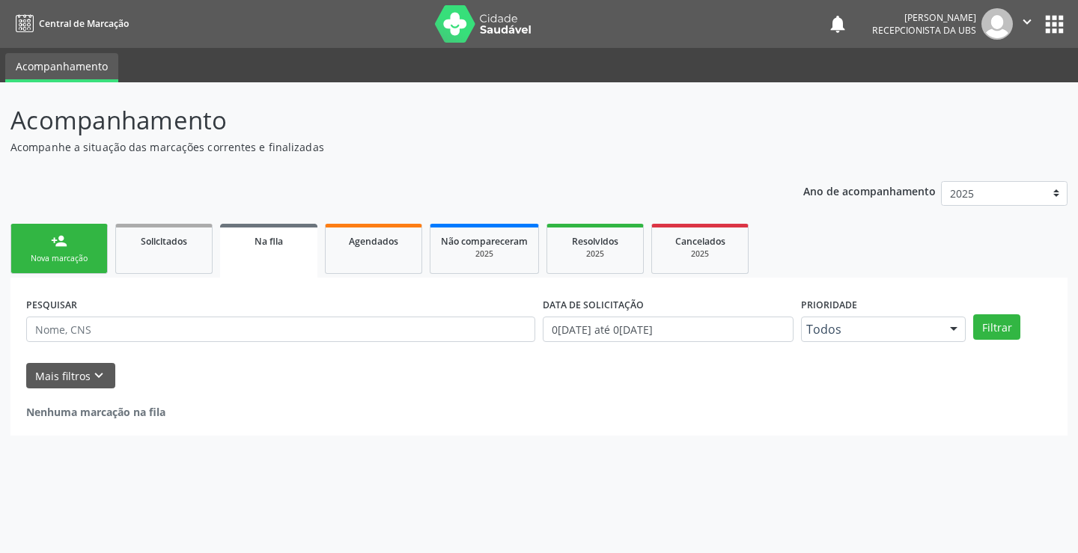
click at [94, 255] on div "Nova marcação" at bounding box center [59, 258] width 75 height 11
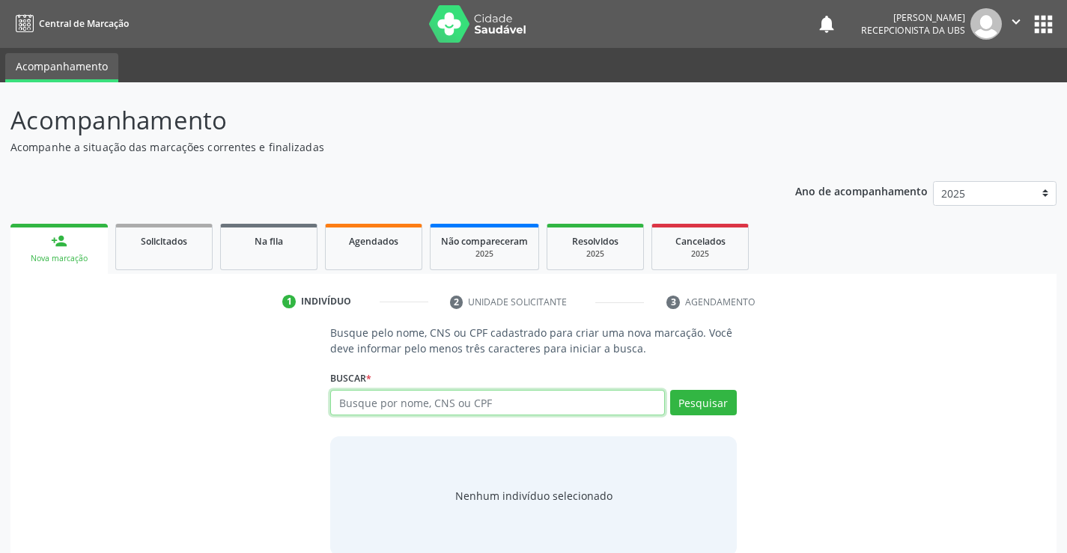
click at [444, 409] on input "text" at bounding box center [497, 402] width 334 height 25
paste input "898006384625158"
type input "898006384625158"
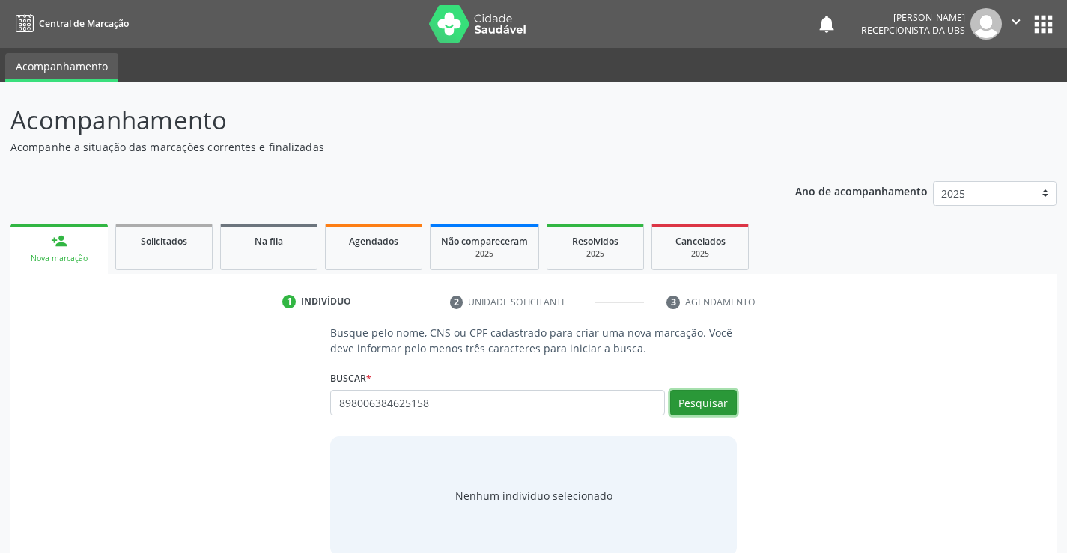
click at [707, 411] on button "Pesquisar" at bounding box center [703, 402] width 67 height 25
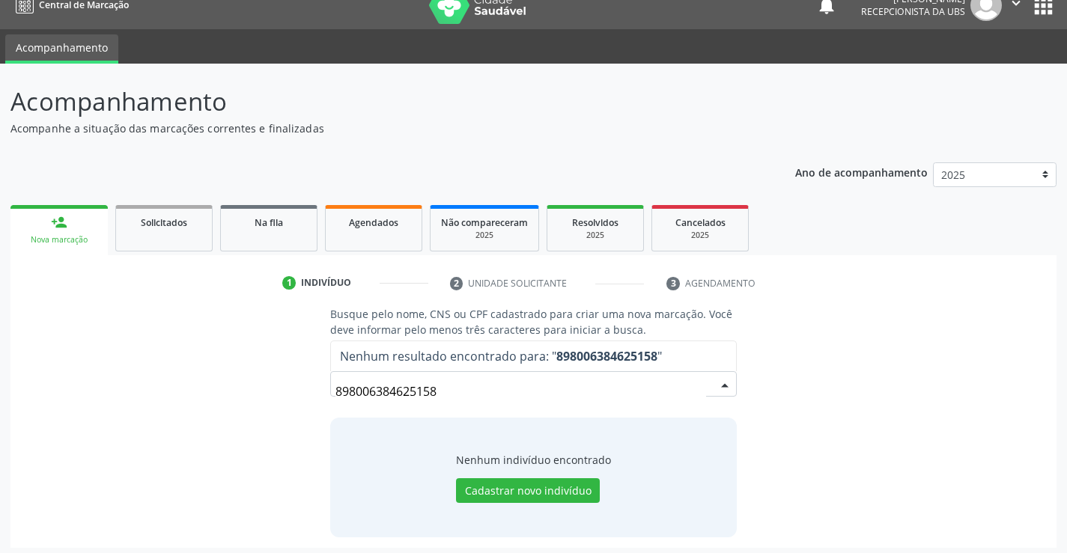
scroll to position [24, 0]
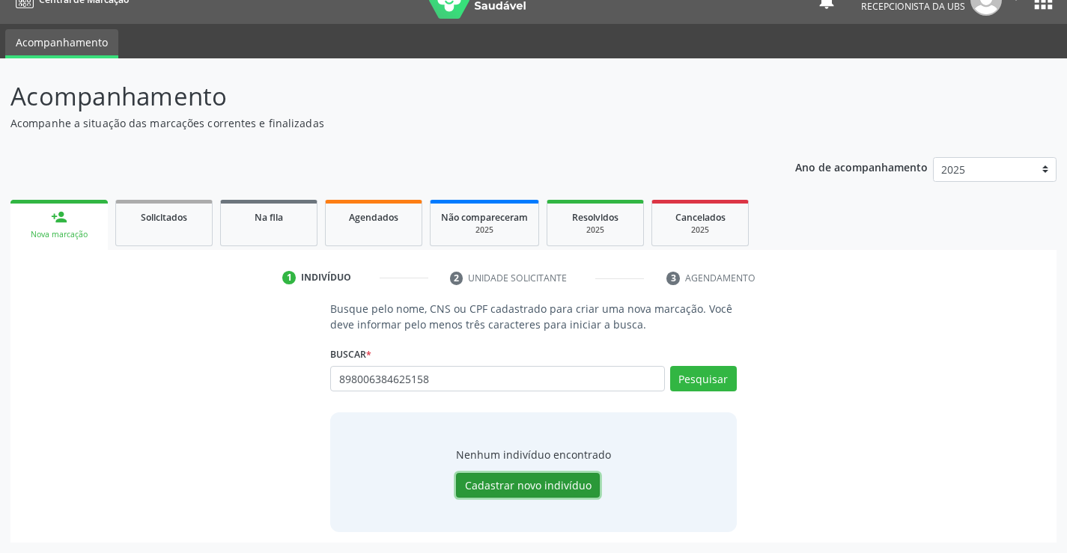
click at [502, 490] on button "Cadastrar novo indivíduo" at bounding box center [528, 485] width 144 height 25
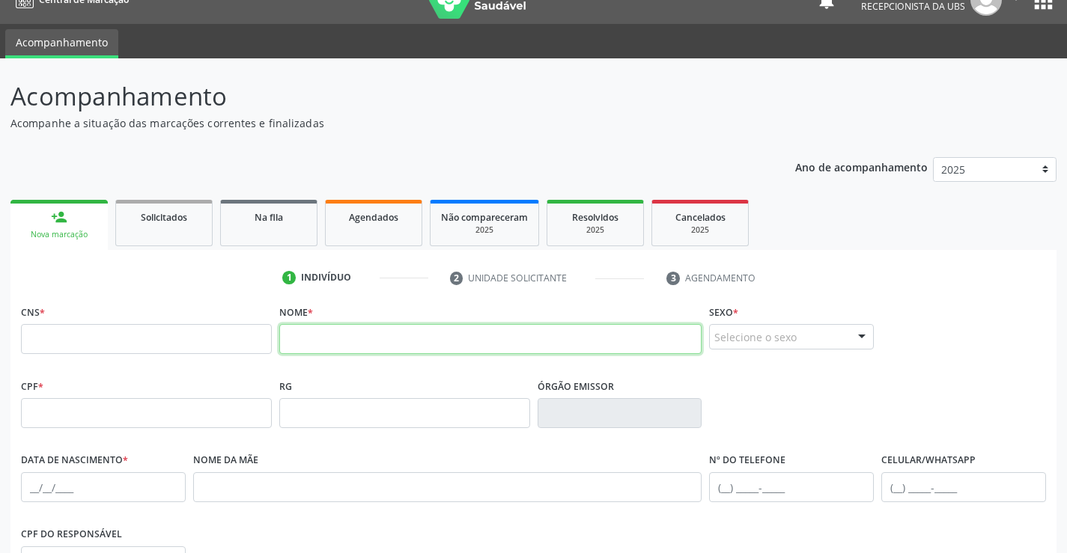
click at [389, 341] on input "text" at bounding box center [490, 339] width 423 height 30
paste input "[PERSON_NAME] [PERSON_NAME]"
type input "[PERSON_NAME] [PERSON_NAME]"
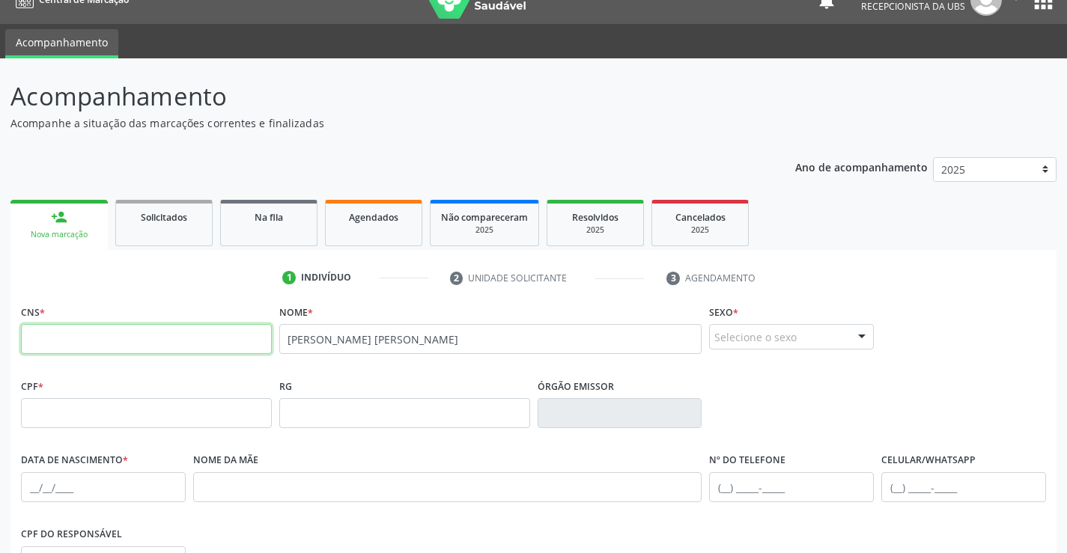
click at [184, 347] on input "text" at bounding box center [146, 339] width 251 height 30
paste input "898 0063 8462 5158"
type input "898 0063 8462 5158"
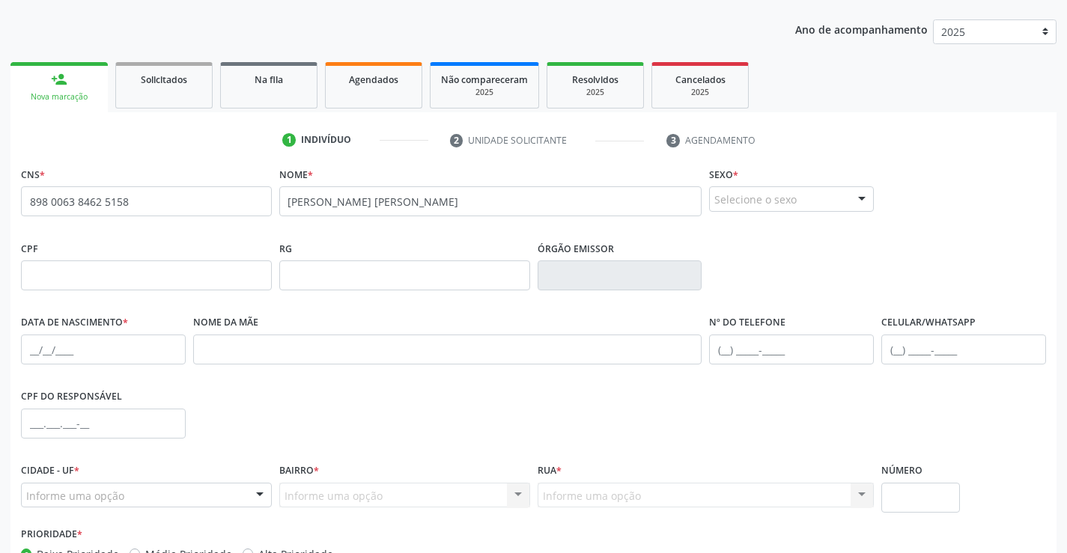
scroll to position [174, 0]
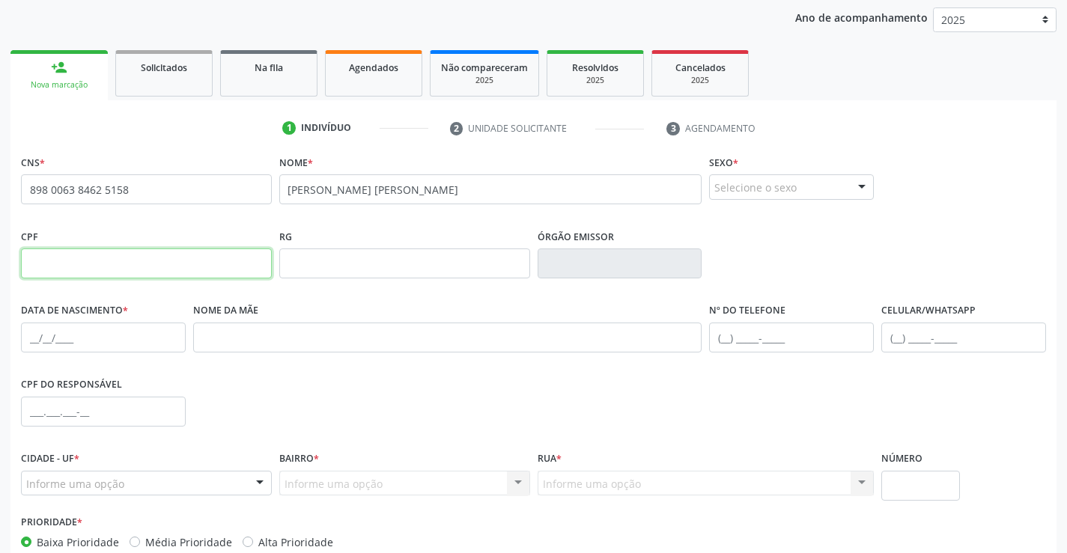
click at [222, 267] on input "text" at bounding box center [146, 264] width 251 height 30
paste input "004.601.994-47"
type input "004.601.994-47"
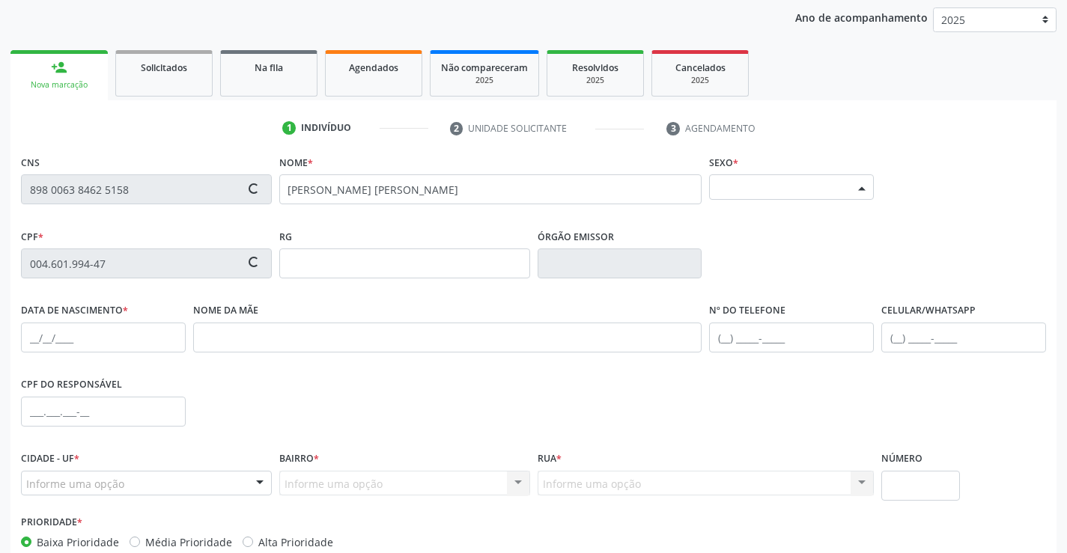
click at [800, 189] on div "Selecione o sexo" at bounding box center [791, 186] width 165 height 25
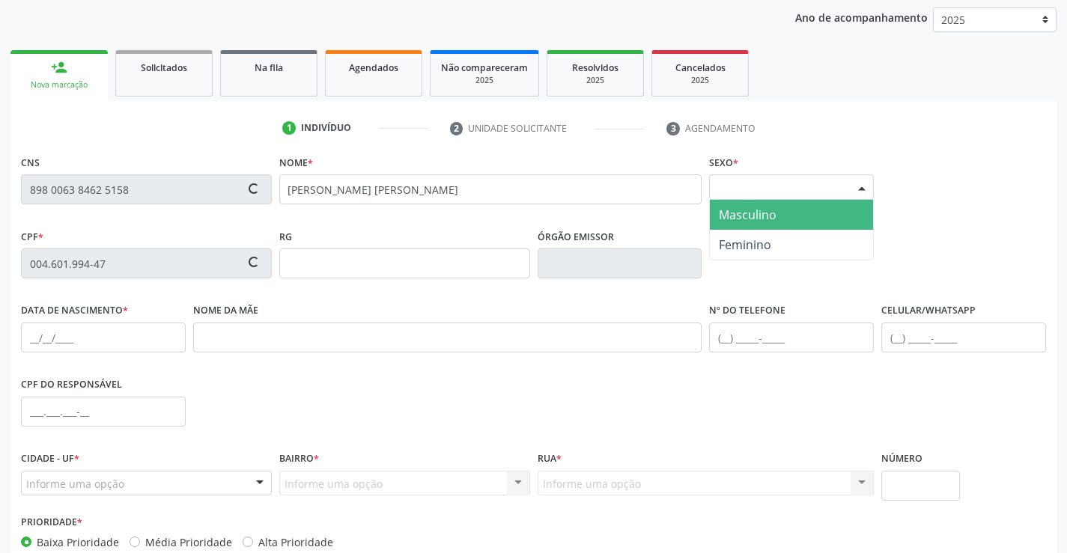
click at [755, 219] on span "Masculino" at bounding box center [748, 215] width 58 height 16
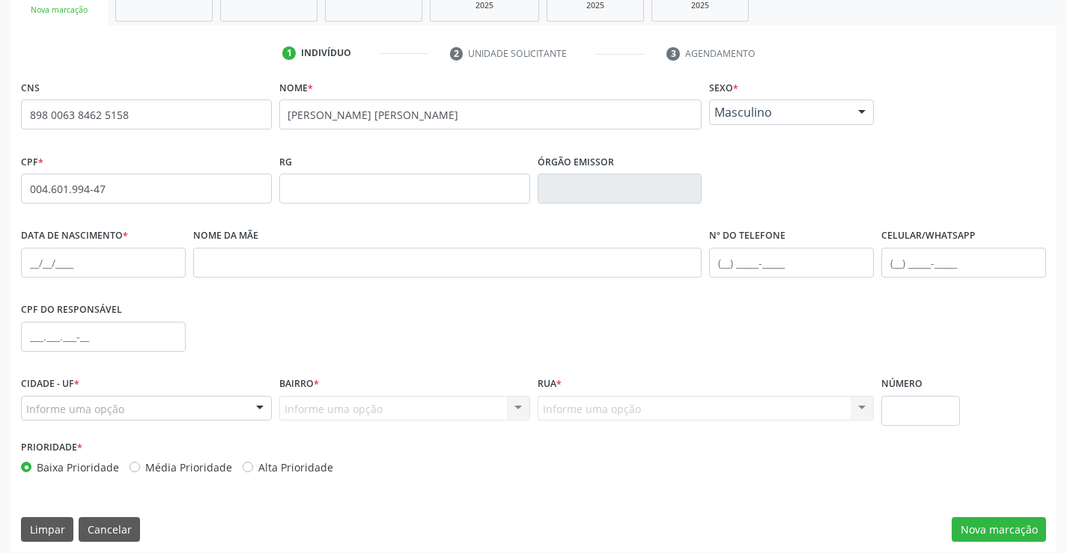
scroll to position [258, 0]
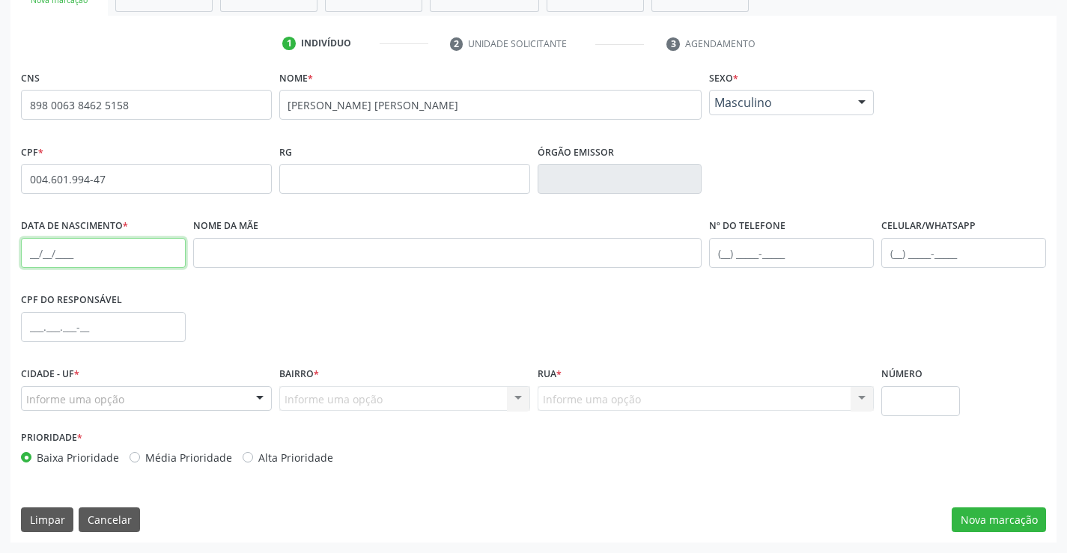
click at [112, 254] on input "text" at bounding box center [103, 253] width 165 height 30
paste input "2[DATE]"
type input "2[DATE]"
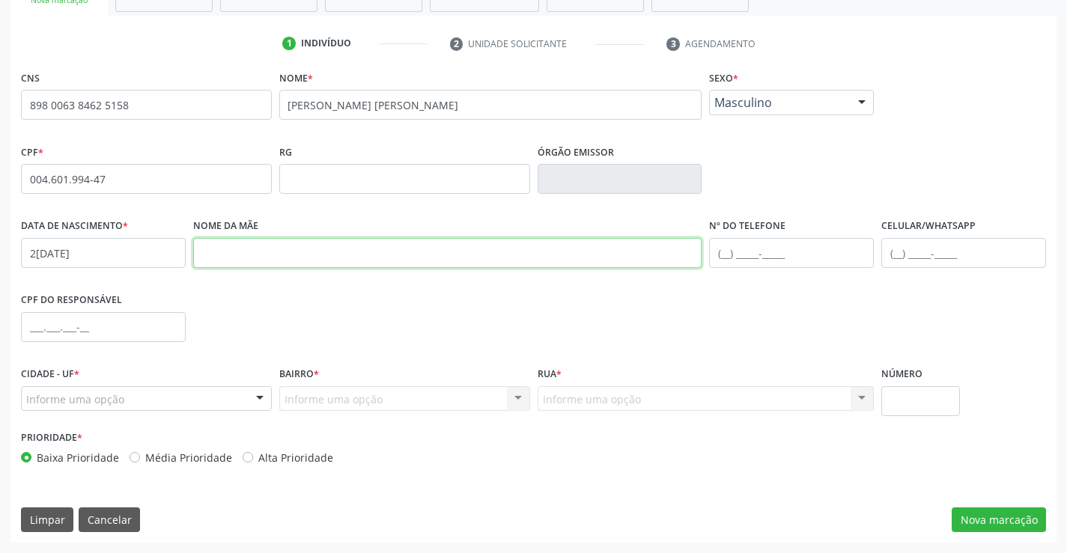
click at [430, 250] on input "text" at bounding box center [447, 253] width 509 height 30
paste input "[PERSON_NAME]"
type input "[PERSON_NAME]"
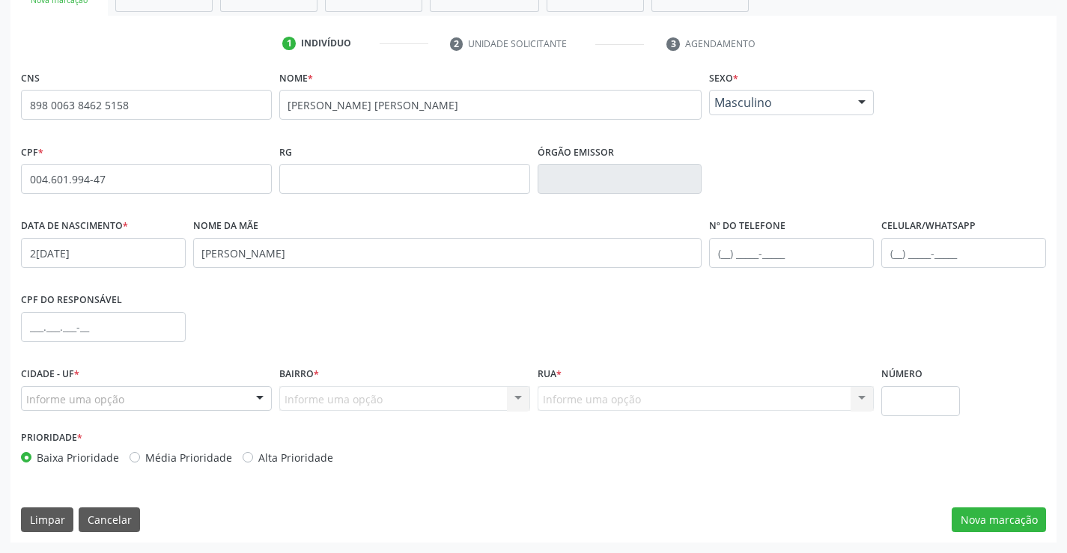
click at [262, 400] on div at bounding box center [260, 399] width 22 height 25
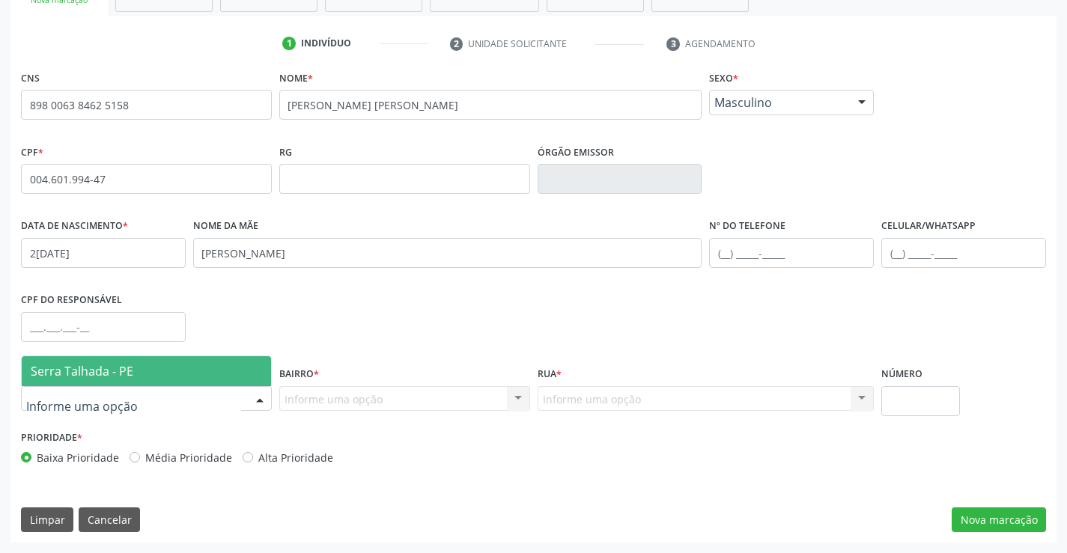
click at [231, 377] on span "Serra Talhada - PE" at bounding box center [146, 371] width 249 height 30
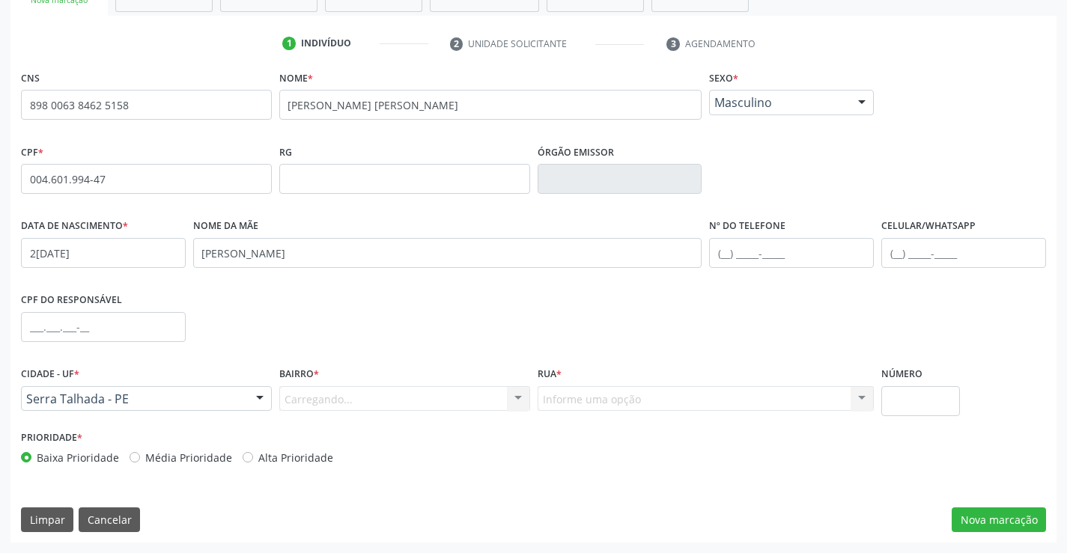
click at [476, 401] on div "Carregando... Nenhum resultado encontrado para: " " Nenhuma opção encontrada. D…" at bounding box center [404, 398] width 251 height 25
click at [508, 398] on div at bounding box center [518, 399] width 22 height 25
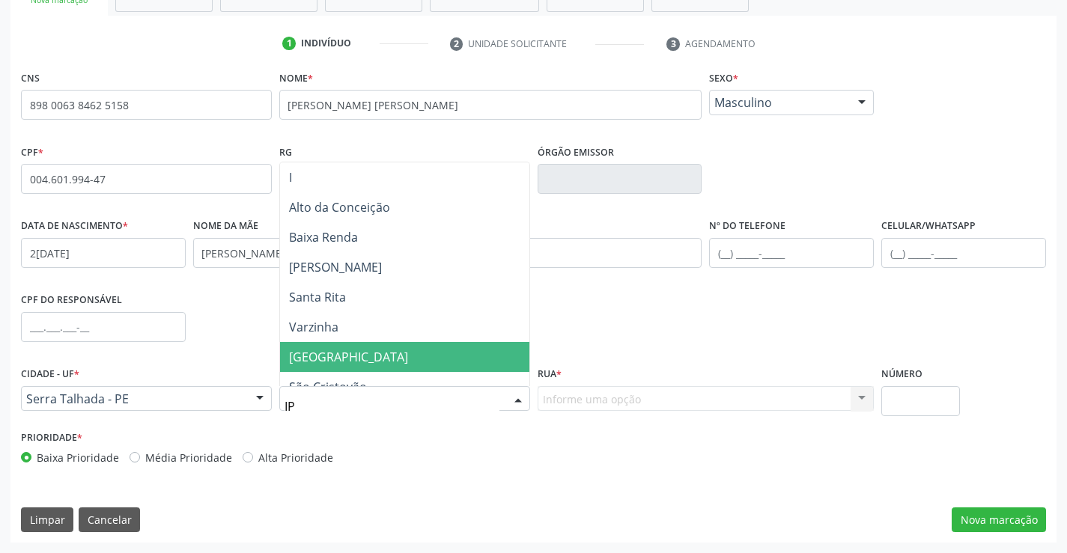
type input "IPS"
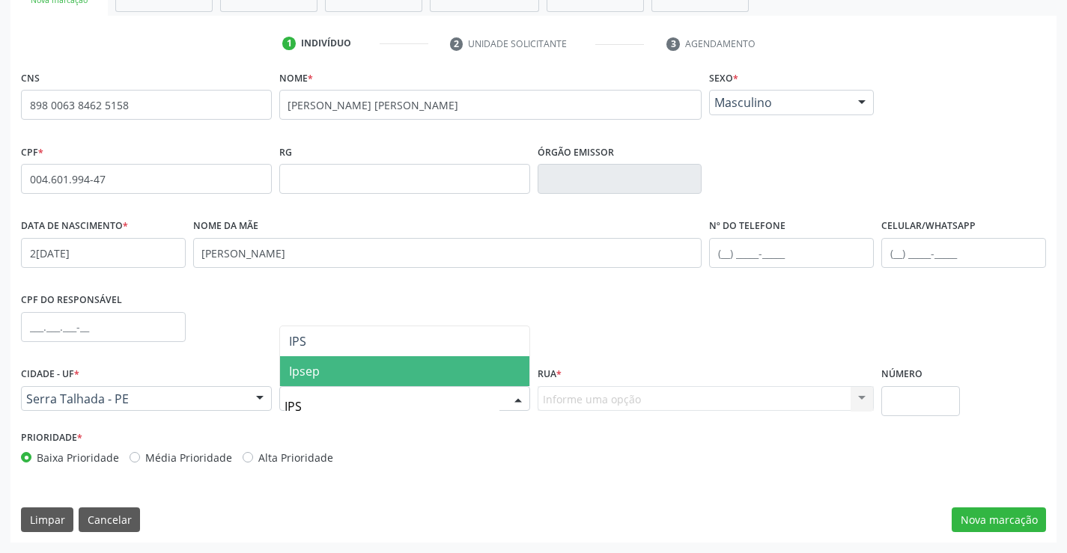
click at [465, 371] on span "Ipsep" at bounding box center [404, 371] width 249 height 30
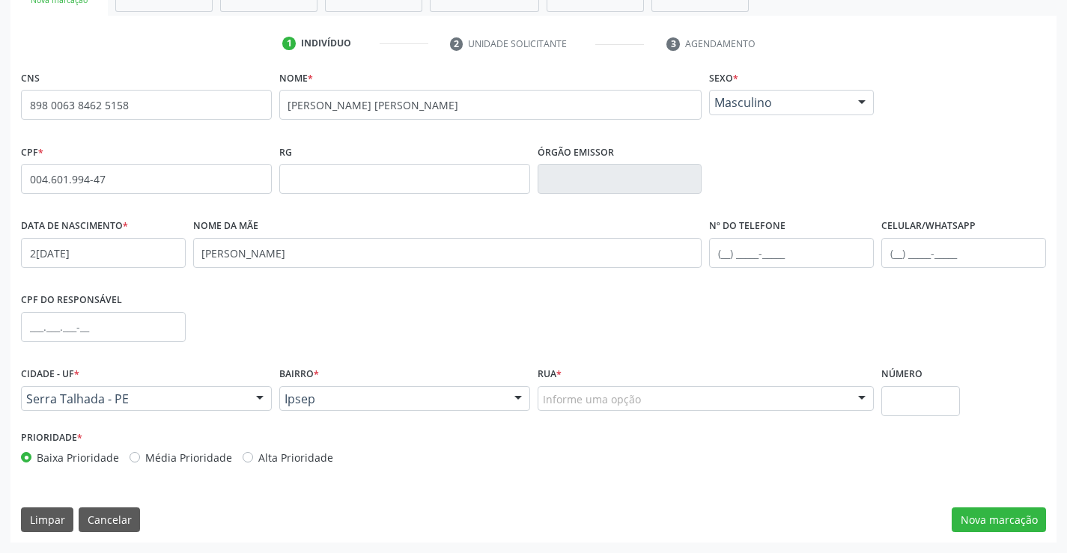
click at [707, 396] on div "Informe uma opção" at bounding box center [705, 398] width 337 height 25
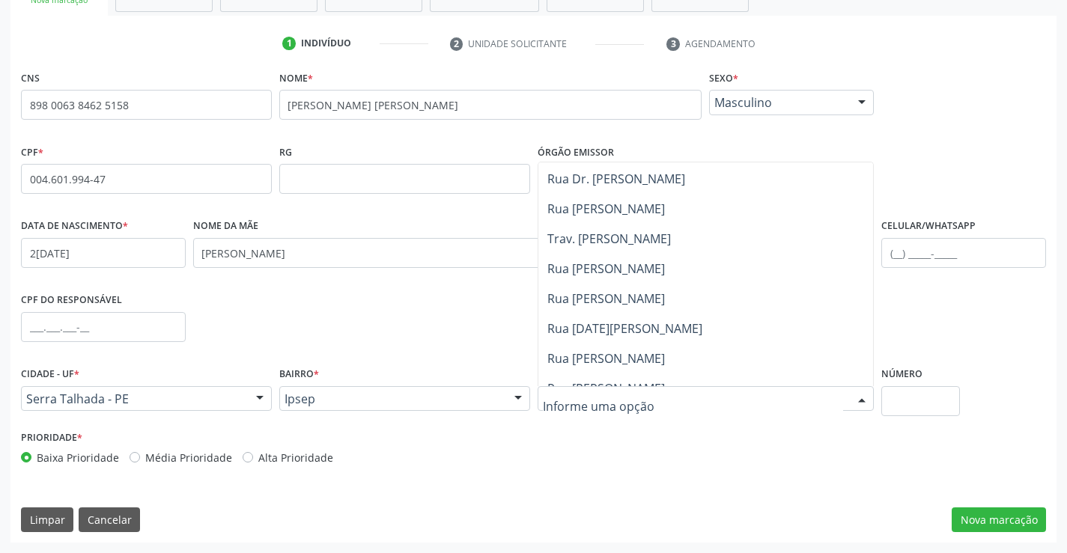
scroll to position [299, 0]
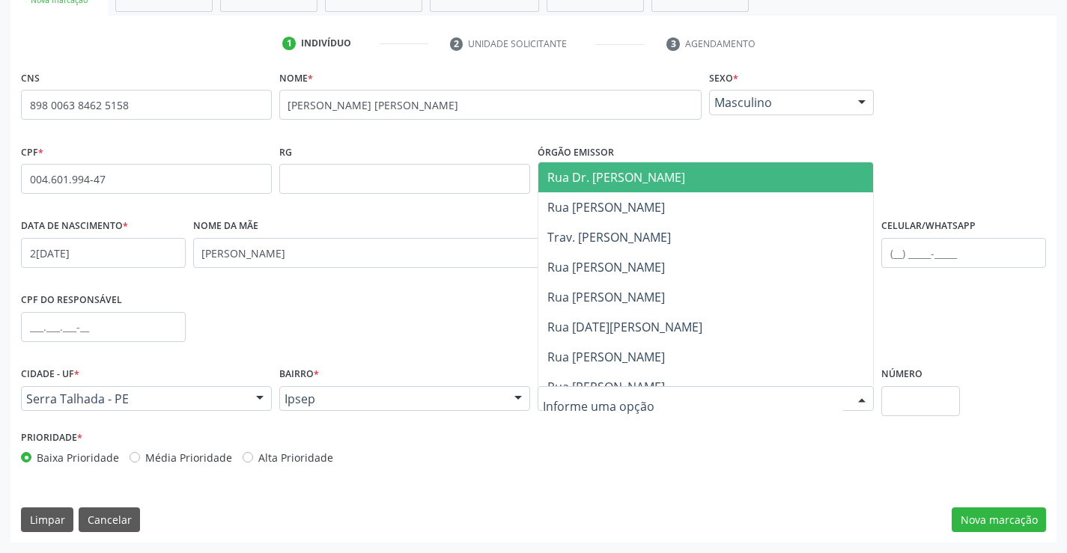
click at [663, 189] on span "Rua Dr. [PERSON_NAME]" at bounding box center [705, 177] width 335 height 30
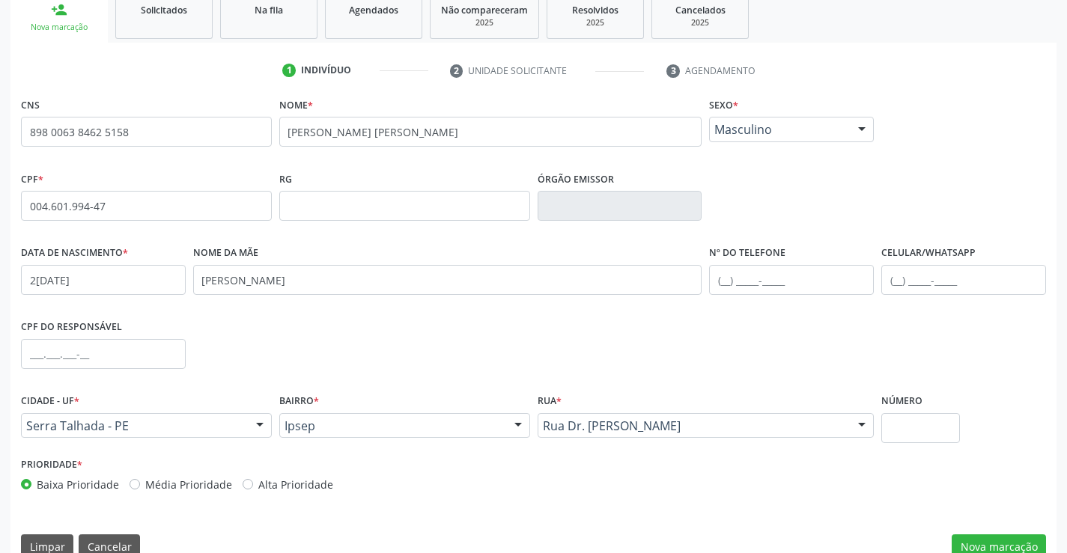
scroll to position [258, 0]
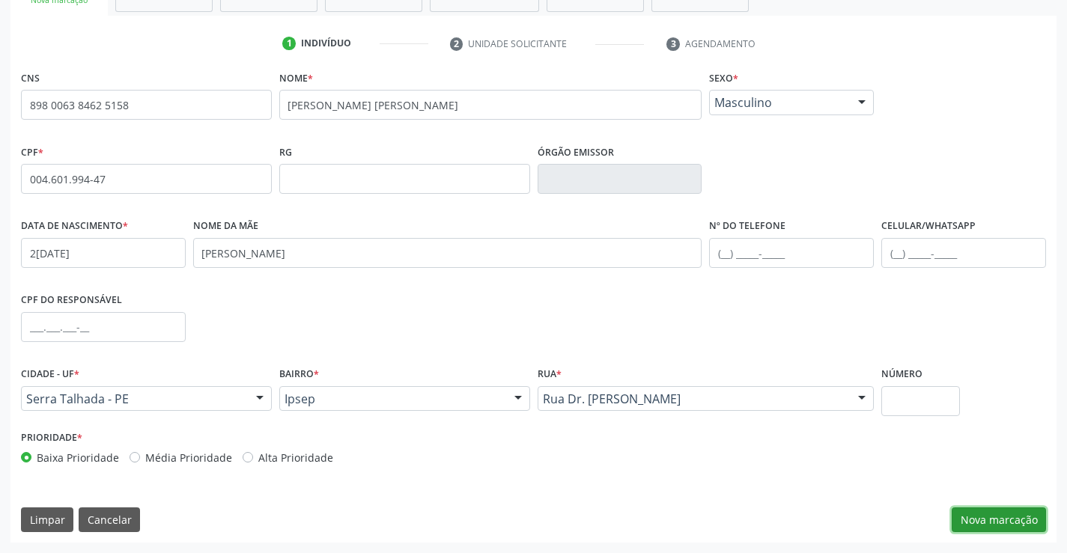
click at [1010, 523] on button "Nova marcação" at bounding box center [998, 520] width 94 height 25
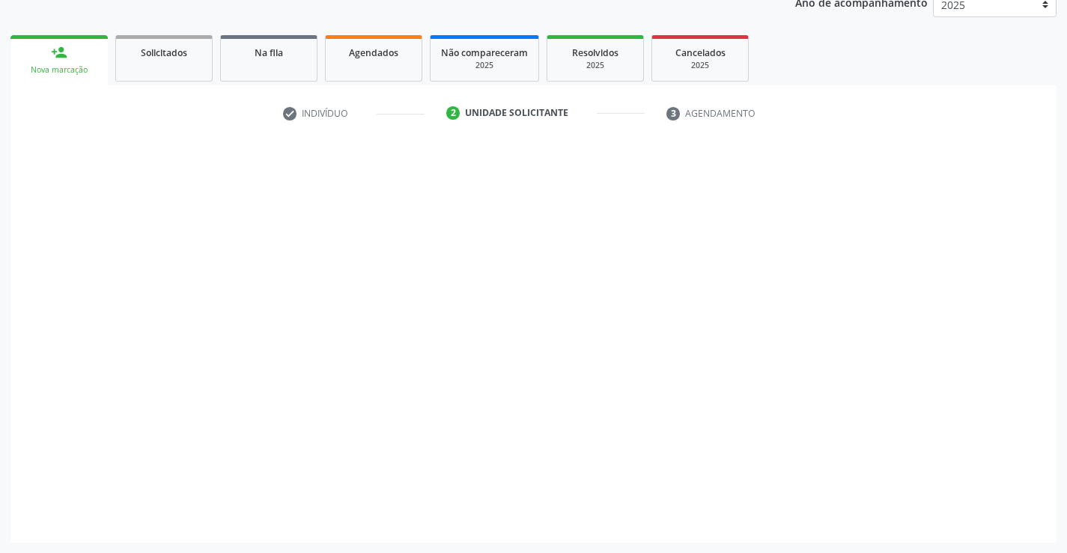
scroll to position [189, 0]
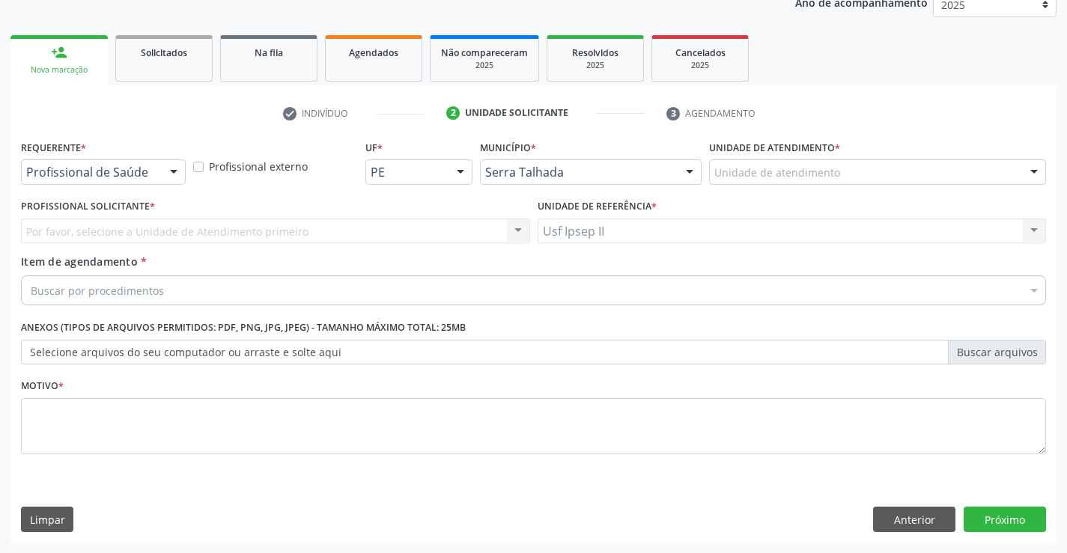
click at [844, 178] on div "Unidade de atendimento" at bounding box center [877, 171] width 337 height 25
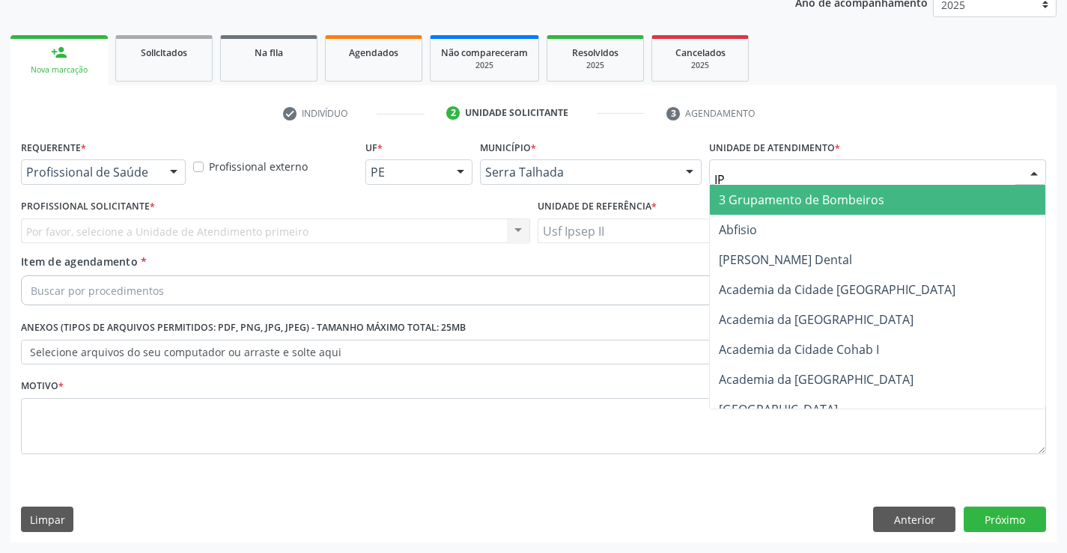
type input "IPS"
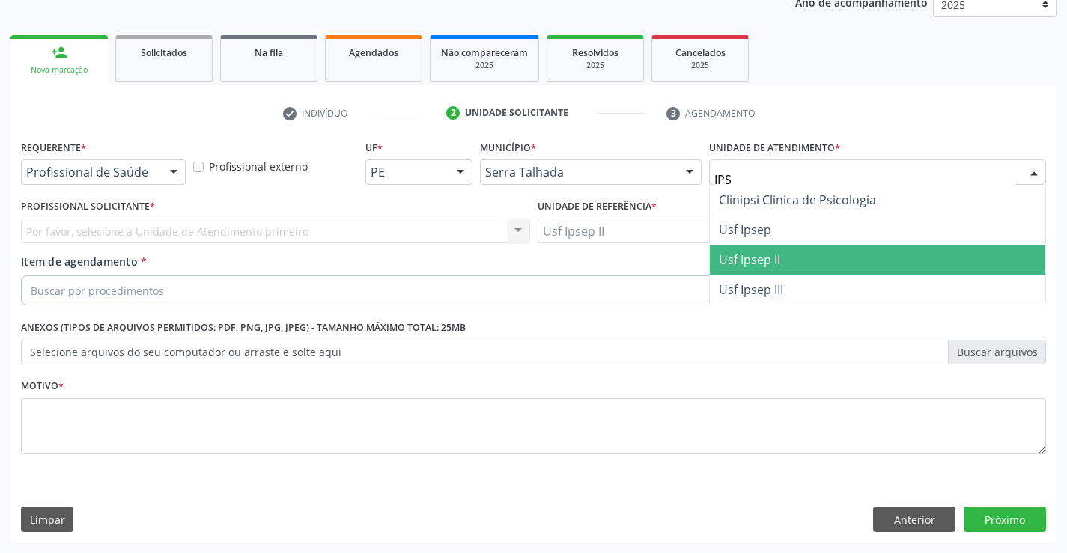
click at [771, 258] on span "Usf Ipsep II" at bounding box center [749, 260] width 61 height 16
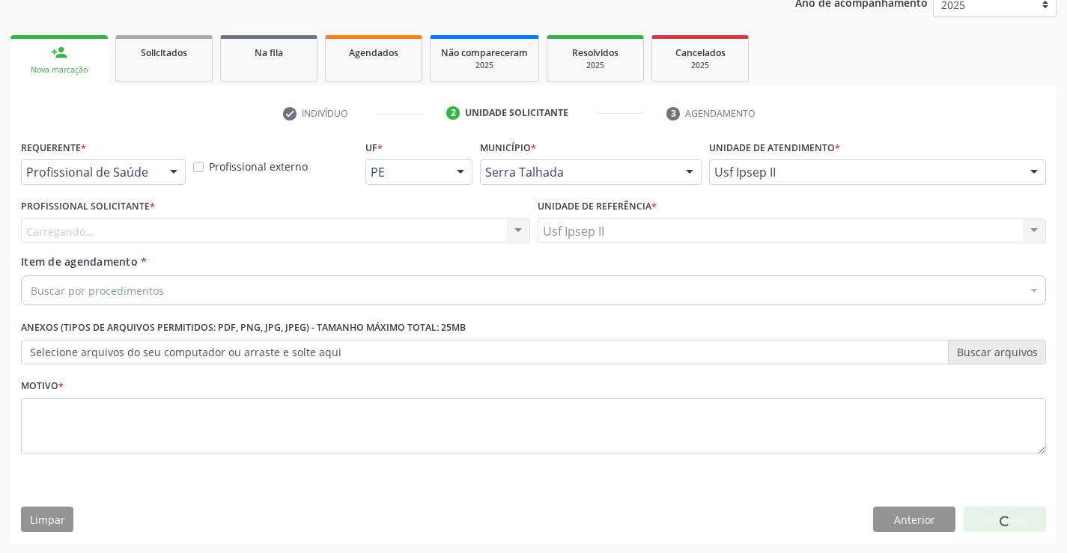
click at [161, 231] on div "Carregando..." at bounding box center [275, 231] width 509 height 25
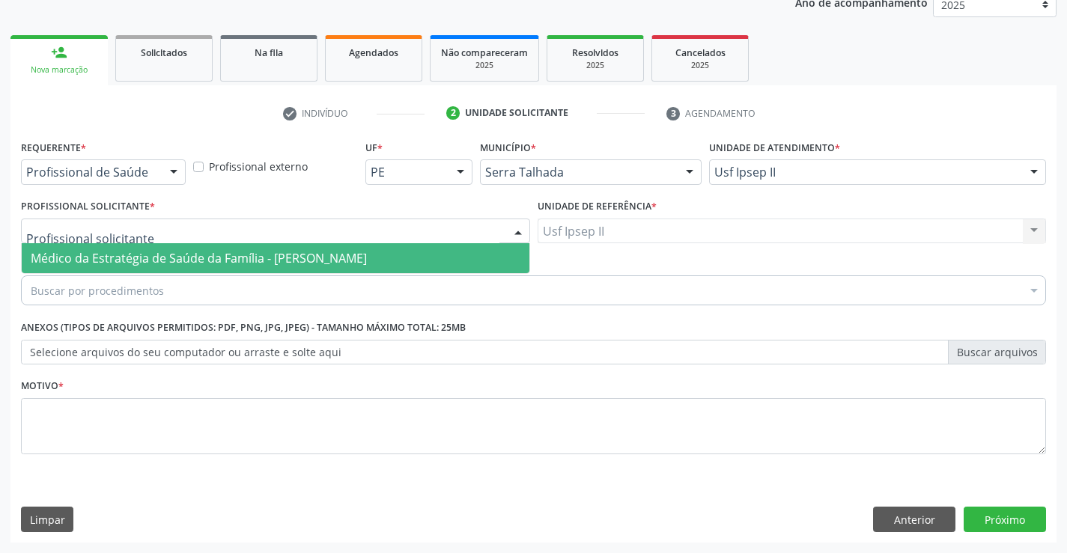
click at [160, 253] on span "Médico da Estratégia de Saúde da Família - [PERSON_NAME]" at bounding box center [199, 258] width 336 height 16
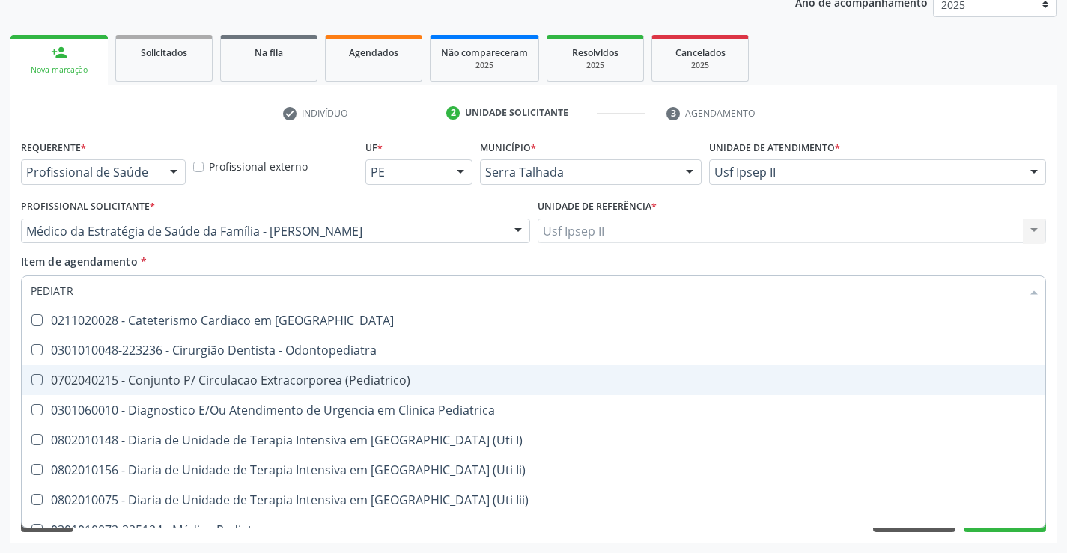
type input "PEDIATRA"
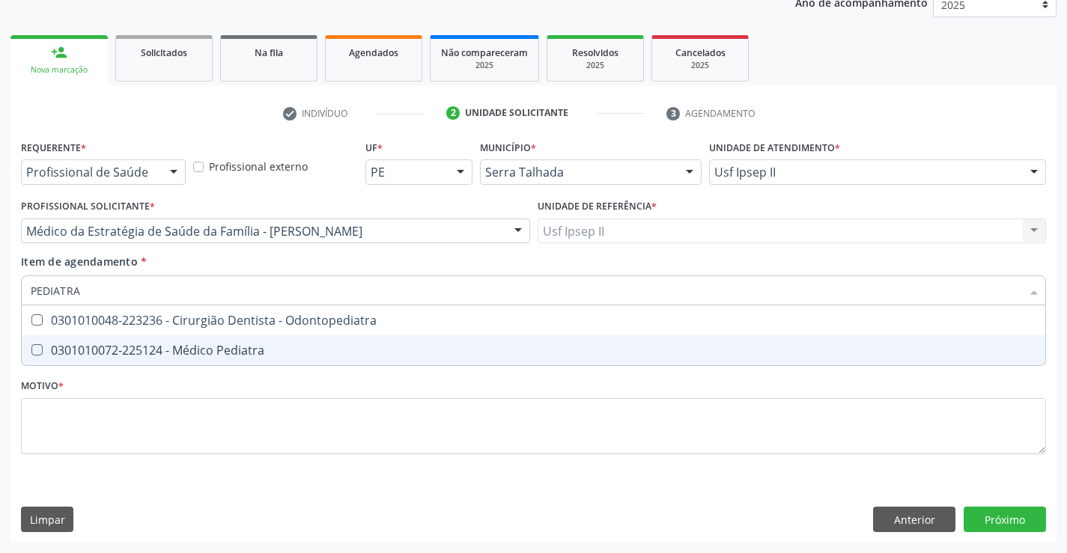
click at [174, 347] on div "0301010072-225124 - Médico Pediatra" at bounding box center [533, 350] width 1005 height 12
checkbox Pediatra "true"
click at [102, 455] on div "Requerente * Profissional de Saúde Profissional de Saúde Paciente Nenhum result…" at bounding box center [533, 305] width 1025 height 339
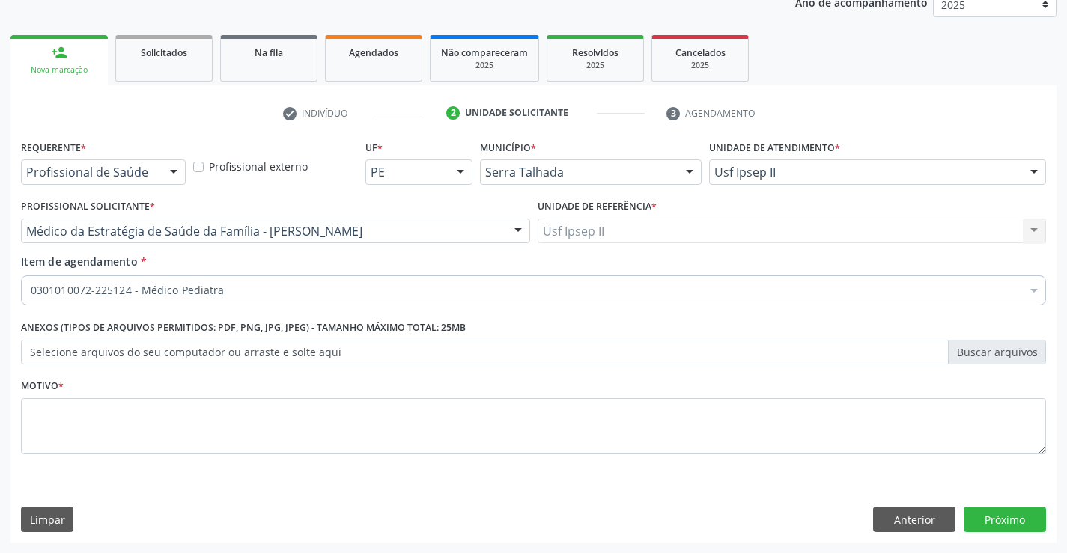
click at [106, 434] on li "Não selecionados" at bounding box center [614, 435] width 1184 height 40
click at [303, 433] on textarea at bounding box center [533, 426] width 1025 height 57
type textarea "A"
click at [1004, 512] on button "Próximo" at bounding box center [1004, 519] width 82 height 25
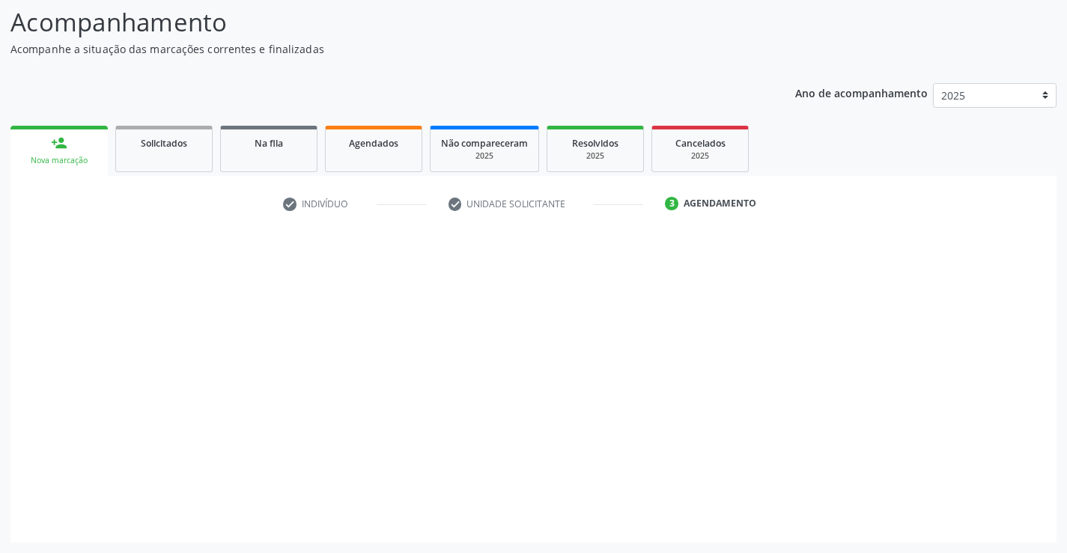
scroll to position [98, 0]
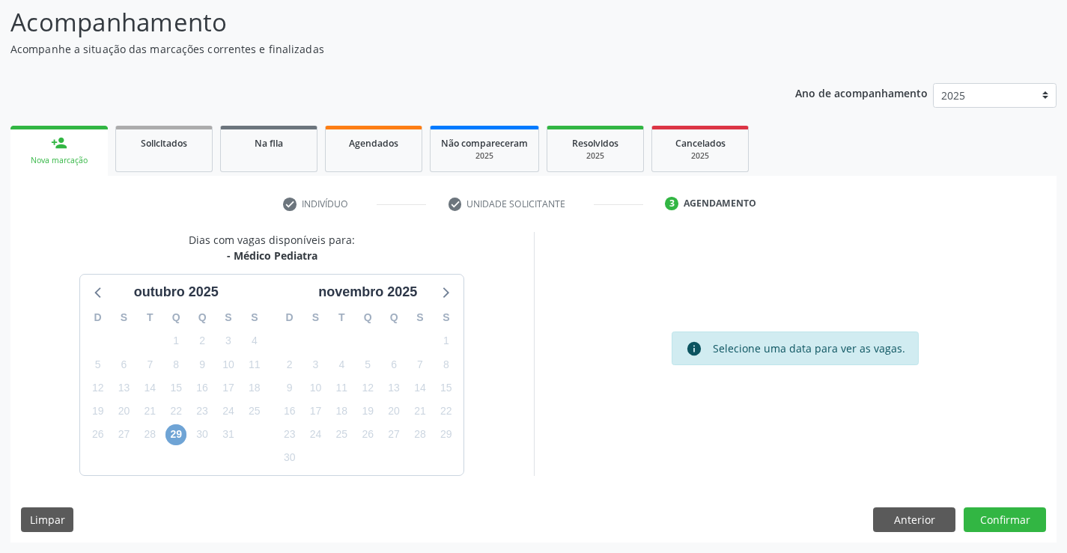
click at [178, 436] on span "29" at bounding box center [175, 434] width 21 height 21
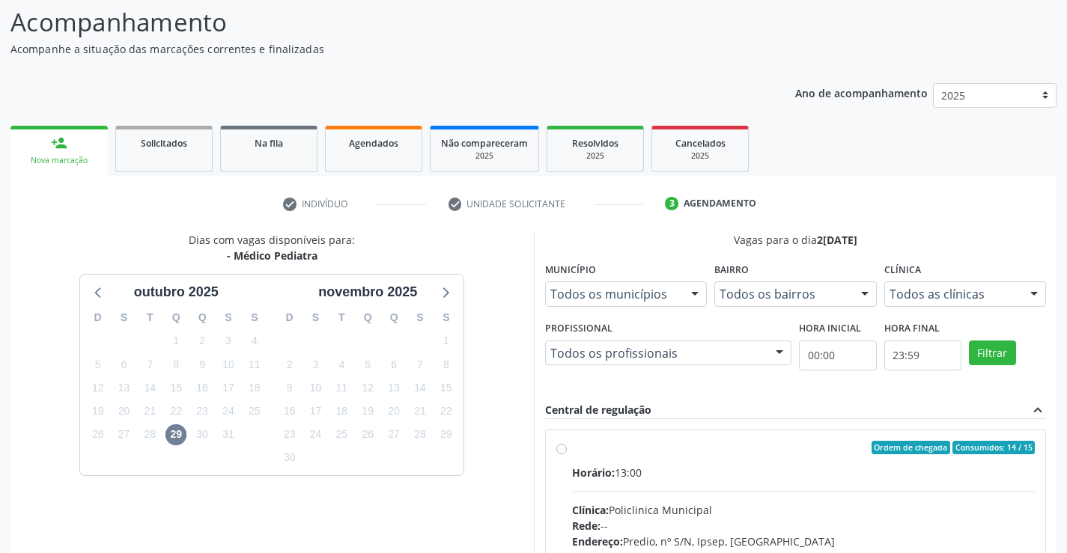
click at [991, 278] on div "Clínica Todos as clínicas Todos as clínicas [GEOGRAPHIC_DATA] resultado encontr…" at bounding box center [965, 282] width 162 height 48
click at [997, 282] on div "Todos as clínicas" at bounding box center [965, 293] width 162 height 25
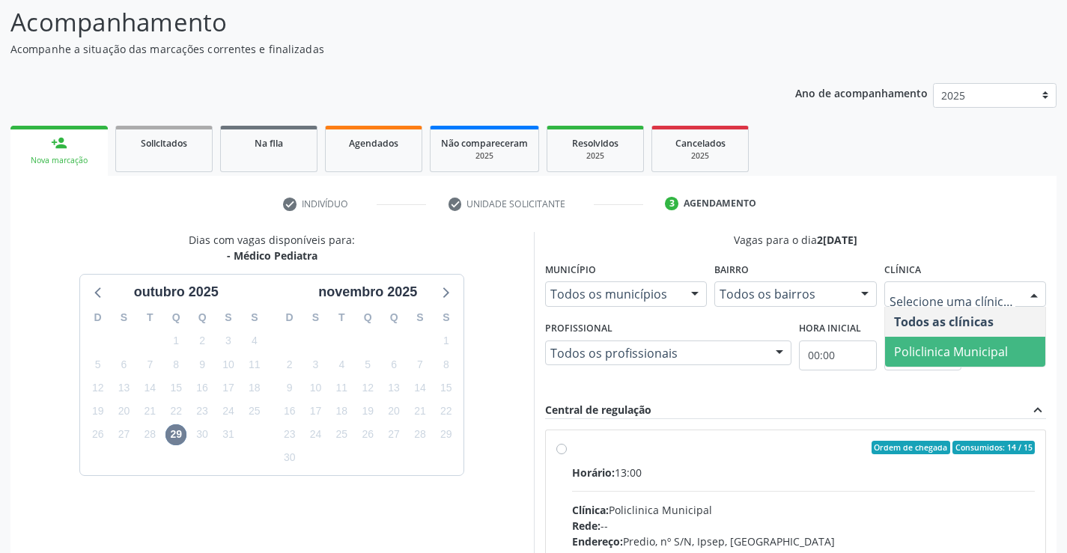
click at [959, 345] on span "Policlinica Municipal" at bounding box center [951, 352] width 114 height 16
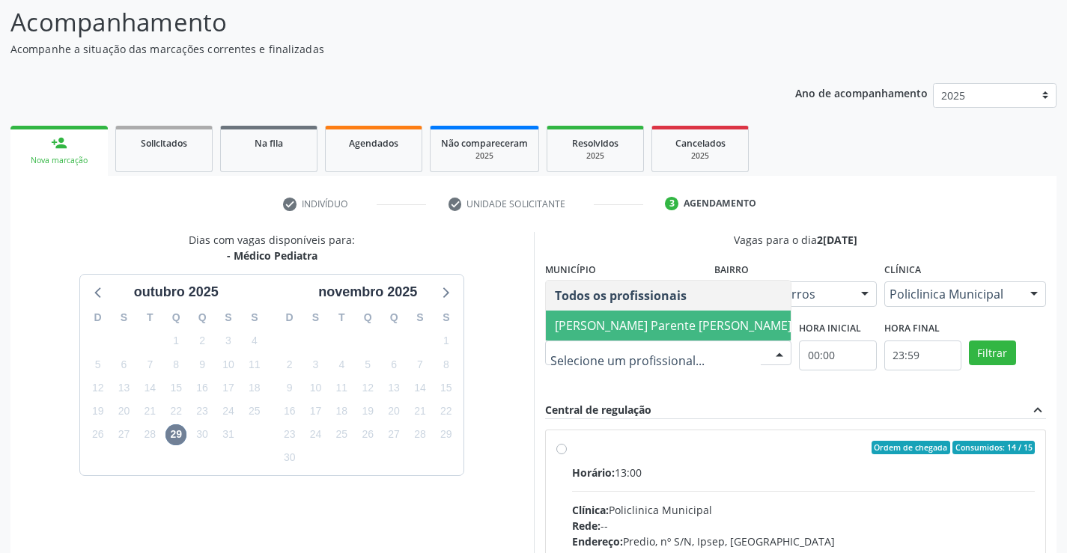
click at [649, 324] on span "[PERSON_NAME] Parente [PERSON_NAME]" at bounding box center [673, 325] width 237 height 16
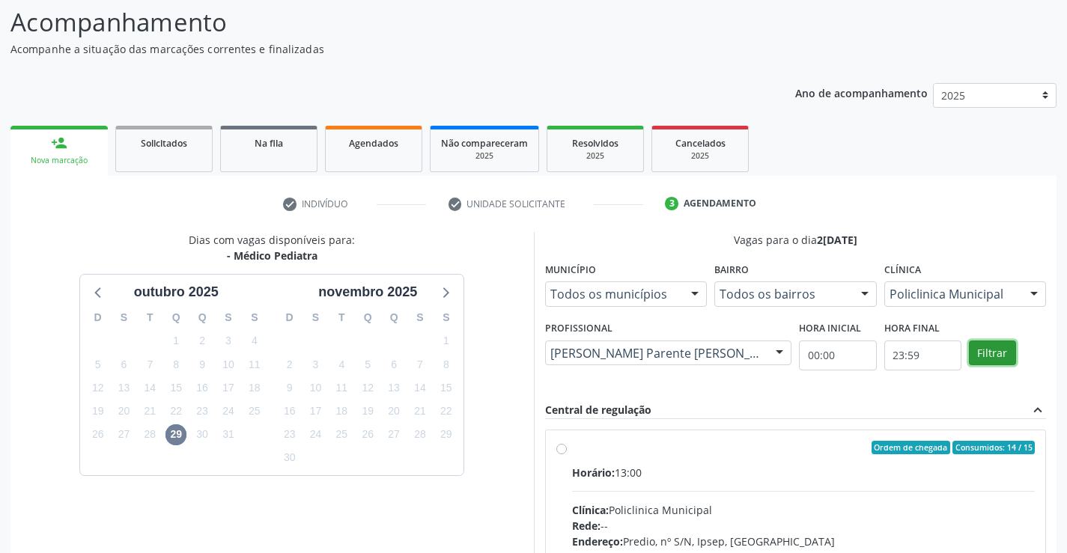
click at [983, 352] on button "Filtrar" at bounding box center [992, 353] width 47 height 25
click at [567, 454] on input "Ordem de chegada Consumidos: 14 / 15 Horário: 13:00 Clínica: Policlinica Munici…" at bounding box center [561, 447] width 10 height 13
radio input "true"
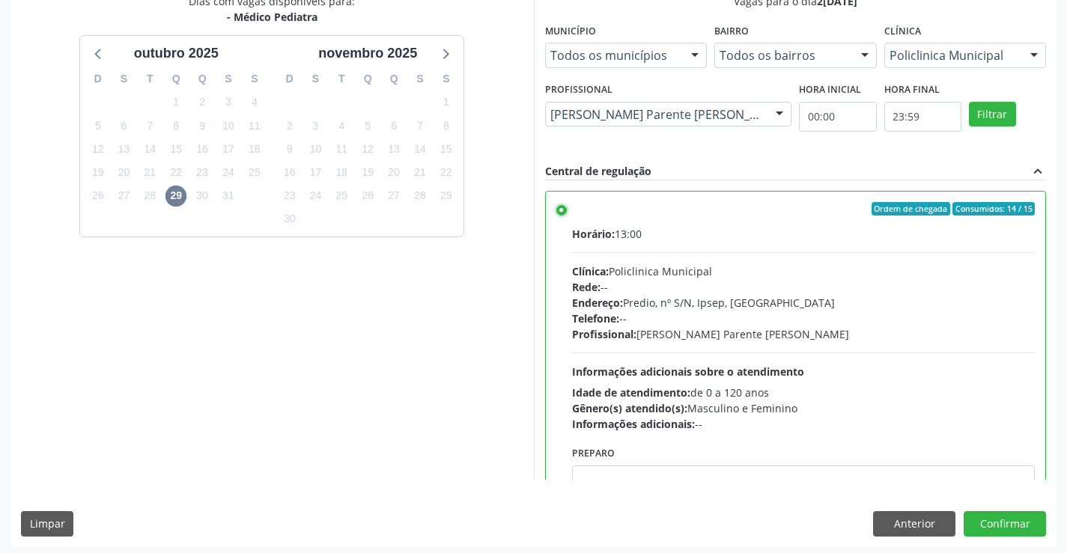
scroll to position [341, 0]
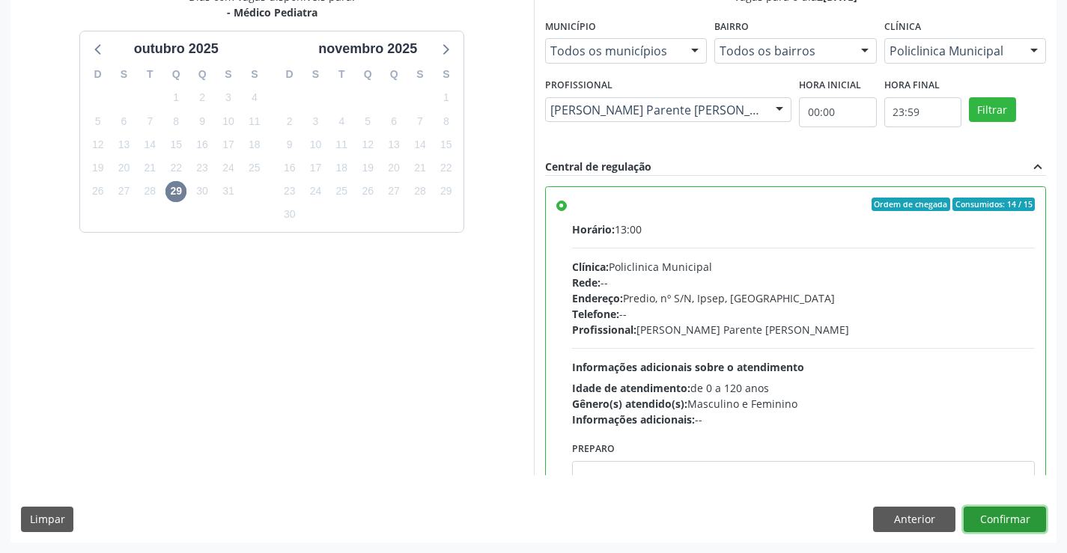
click at [1006, 517] on button "Confirmar" at bounding box center [1004, 519] width 82 height 25
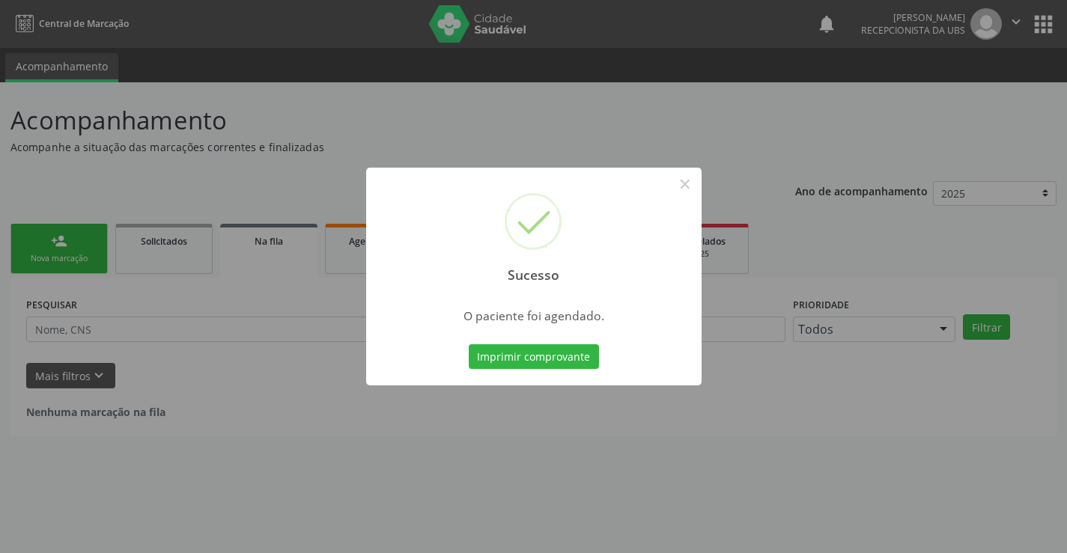
scroll to position [0, 0]
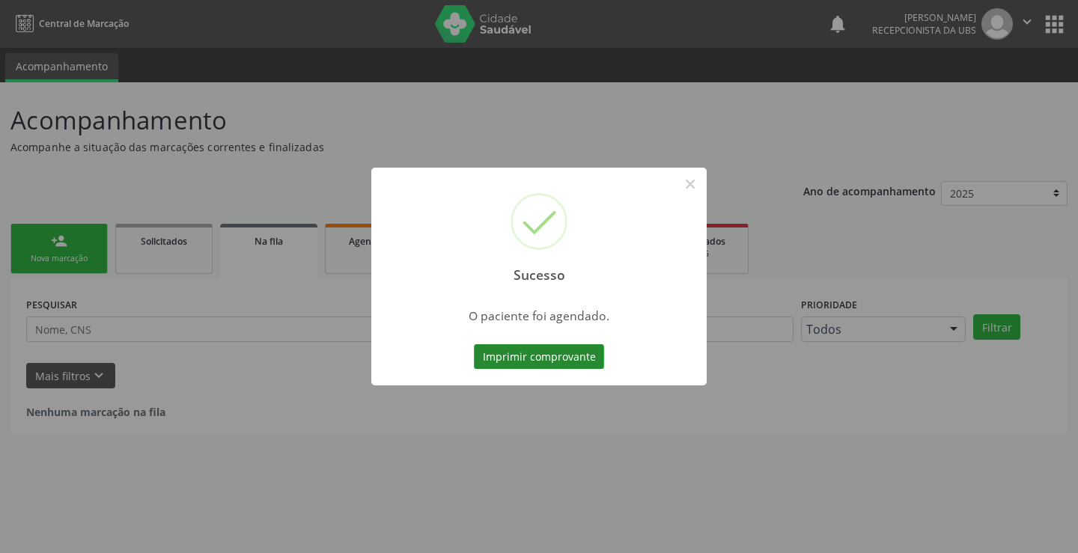
click at [508, 351] on button "Imprimir comprovante" at bounding box center [539, 356] width 130 height 25
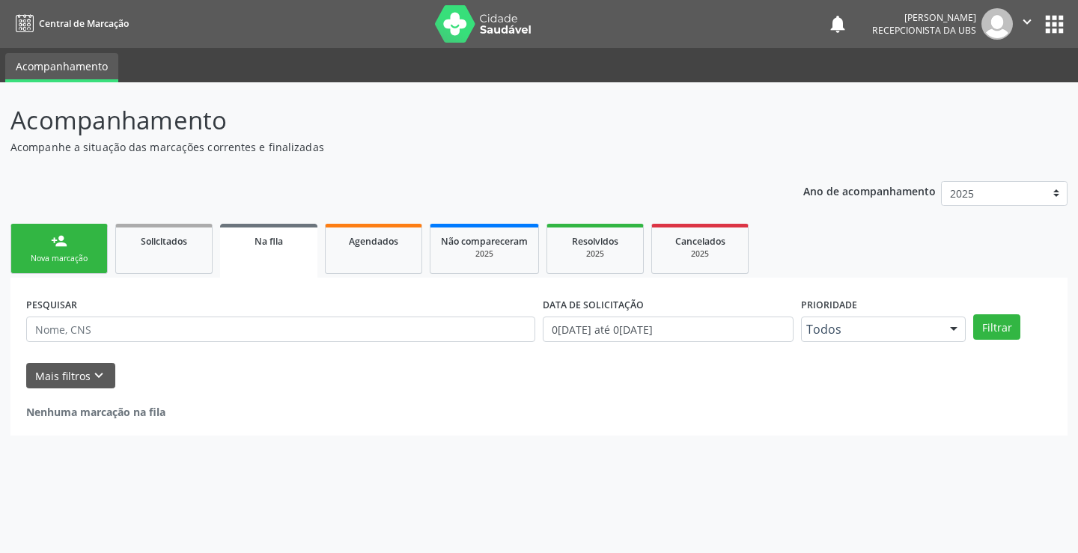
click at [34, 260] on div "Nova marcação" at bounding box center [59, 258] width 75 height 11
